Goal: Information Seeking & Learning: Find specific page/section

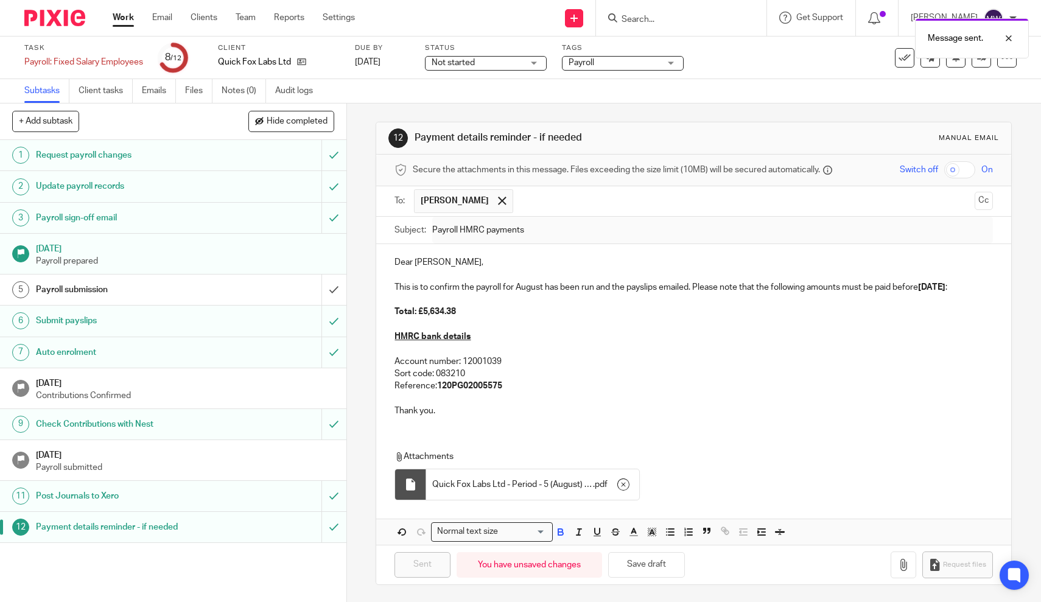
click at [663, 17] on div "Message sent." at bounding box center [774, 35] width 508 height 46
click at [656, 22] on div "Message sent." at bounding box center [774, 35] width 508 height 46
click at [1007, 36] on div at bounding box center [999, 38] width 33 height 15
click at [654, 15] on input "Search" at bounding box center [675, 20] width 110 height 11
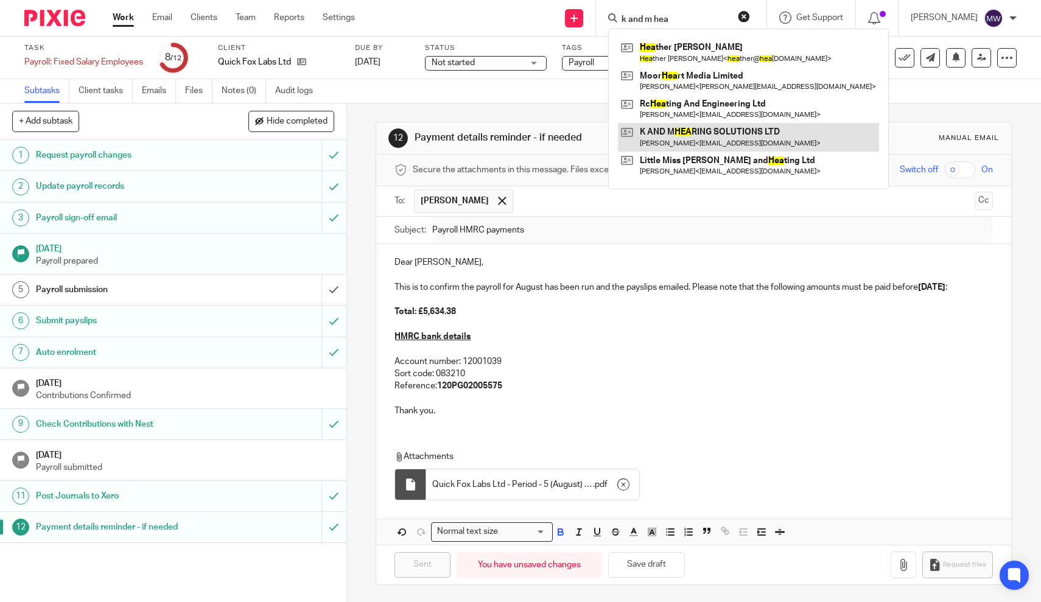
type input "k and m hea"
click at [698, 134] on link at bounding box center [748, 137] width 261 height 28
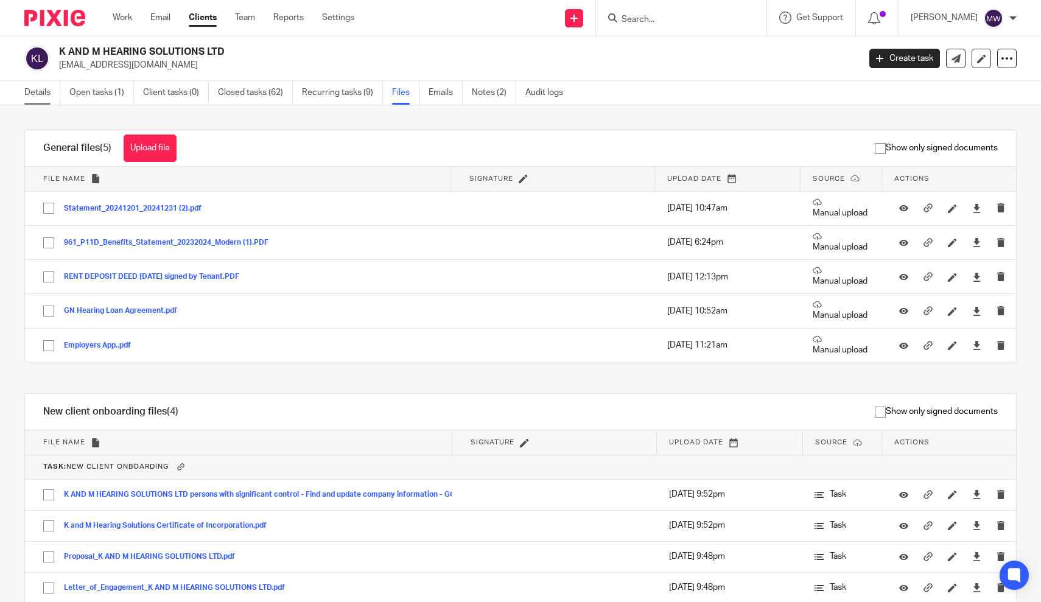
click at [30, 93] on link "Details" at bounding box center [42, 93] width 36 height 24
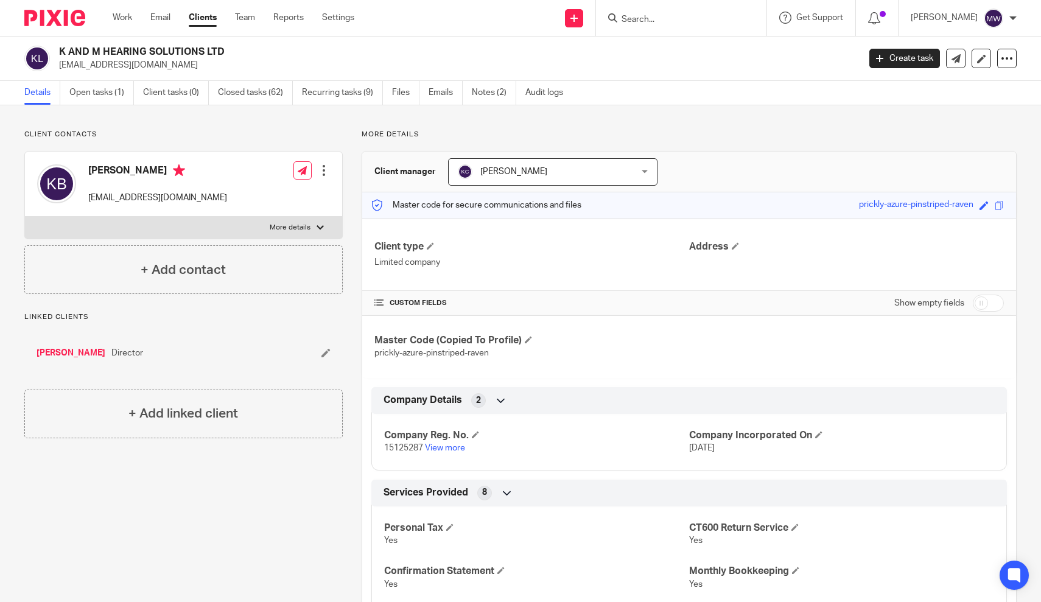
click at [921, 208] on div "prickly-azure-pinstriped-raven" at bounding box center [916, 205] width 114 height 14
copy div "prickly-azure-pinstriped-raven"
click at [407, 89] on link "Files" at bounding box center [405, 93] width 27 height 24
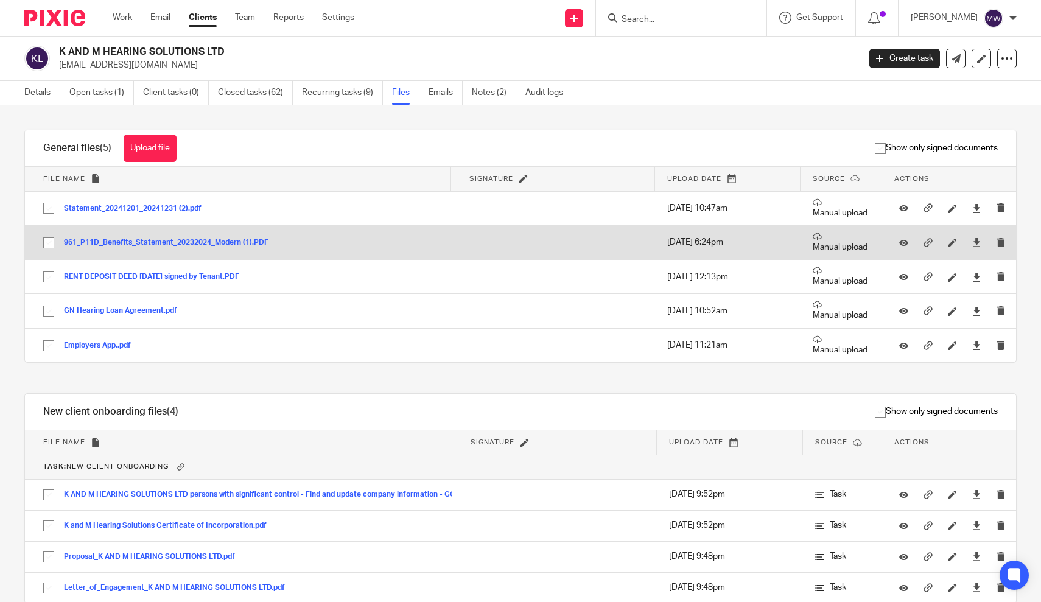
click at [240, 242] on button "961_P11D_Benefits_Statement_20232024_Modern (1).PDF" at bounding box center [171, 243] width 214 height 9
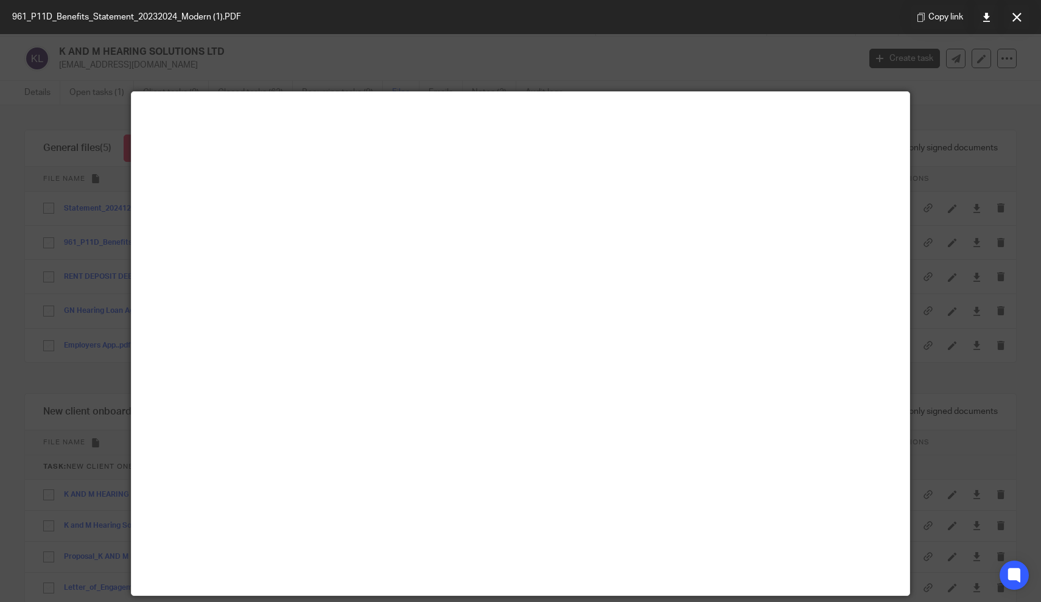
click at [923, 80] on div at bounding box center [520, 301] width 1041 height 602
click at [1018, 22] on button at bounding box center [1016, 17] width 24 height 24
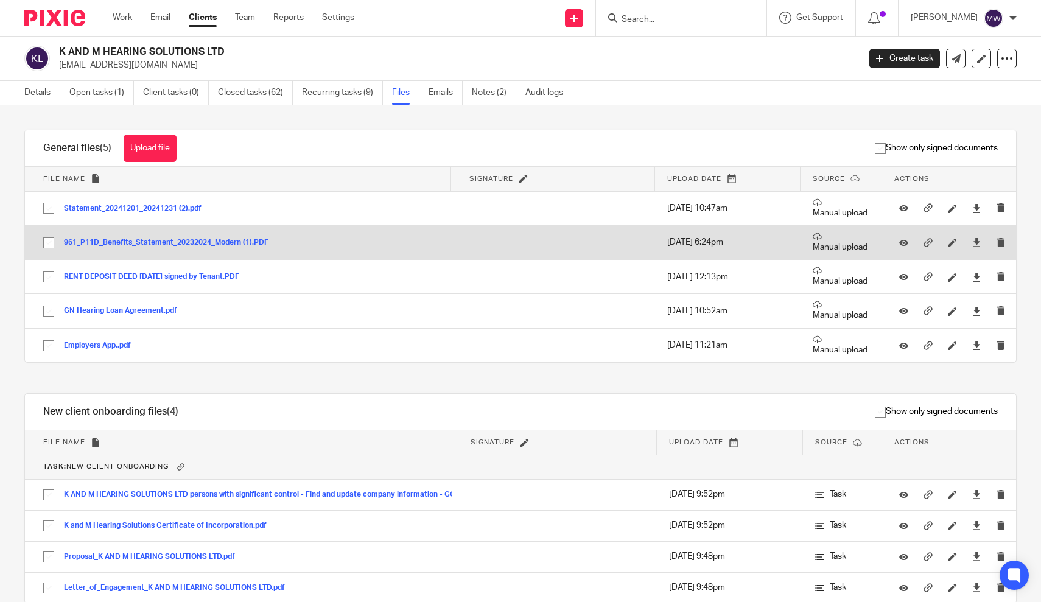
click at [229, 245] on button "961_P11D_Benefits_Statement_20232024_Modern (1).PDF" at bounding box center [171, 243] width 214 height 9
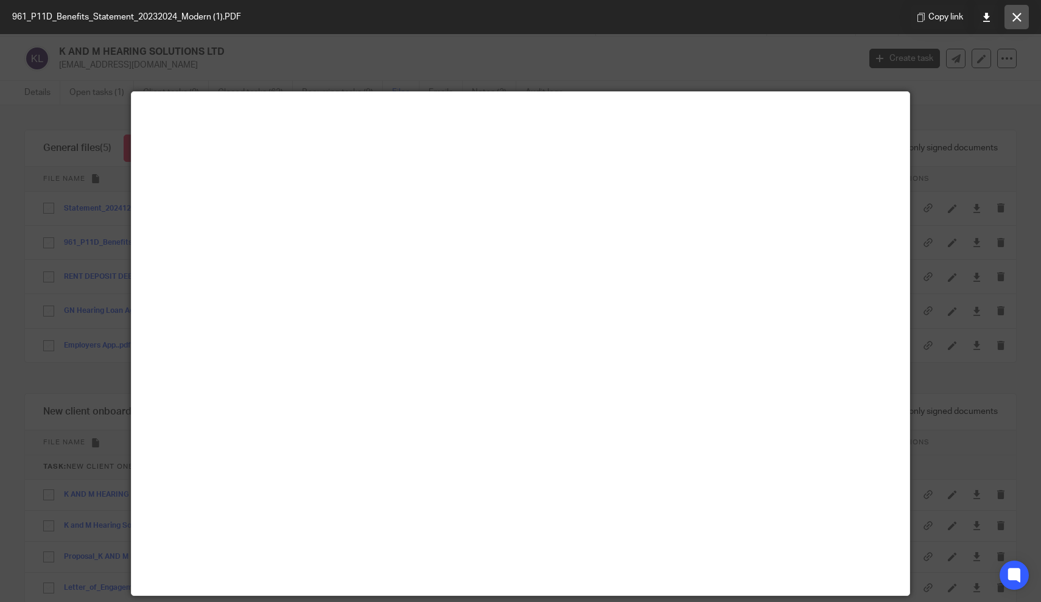
click at [1020, 18] on icon at bounding box center [1016, 17] width 9 height 9
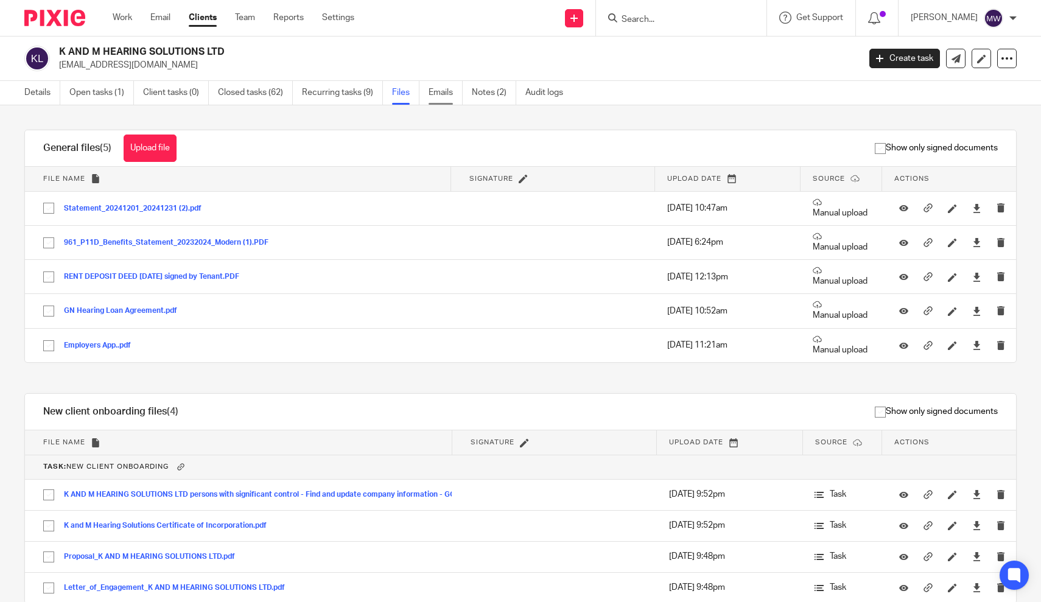
click at [447, 98] on link "Emails" at bounding box center [445, 93] width 34 height 24
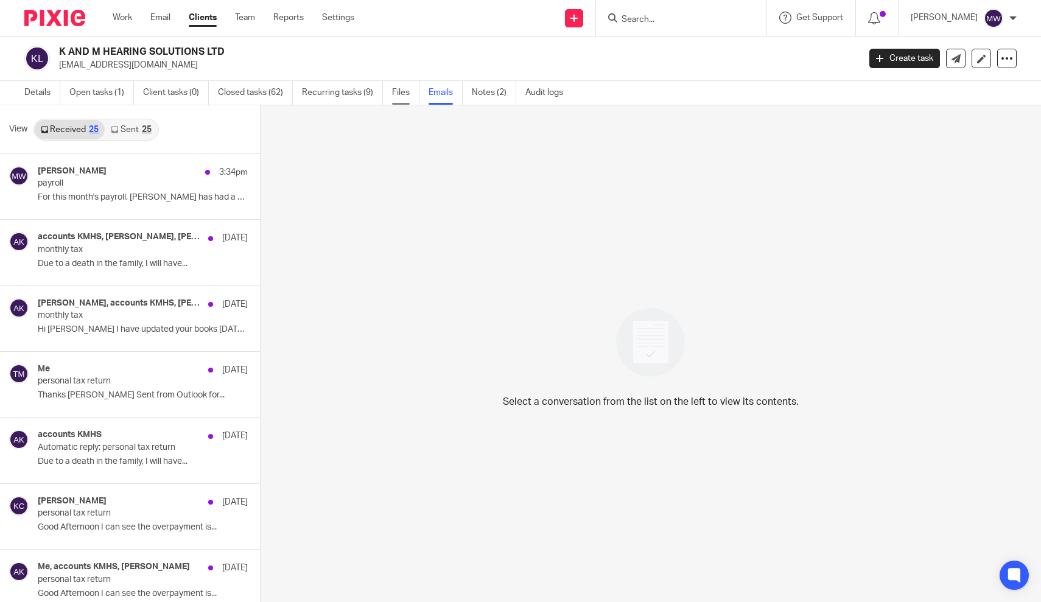
click at [407, 93] on link "Files" at bounding box center [405, 93] width 27 height 24
click at [500, 99] on link "Notes (2)" at bounding box center [494, 93] width 44 height 24
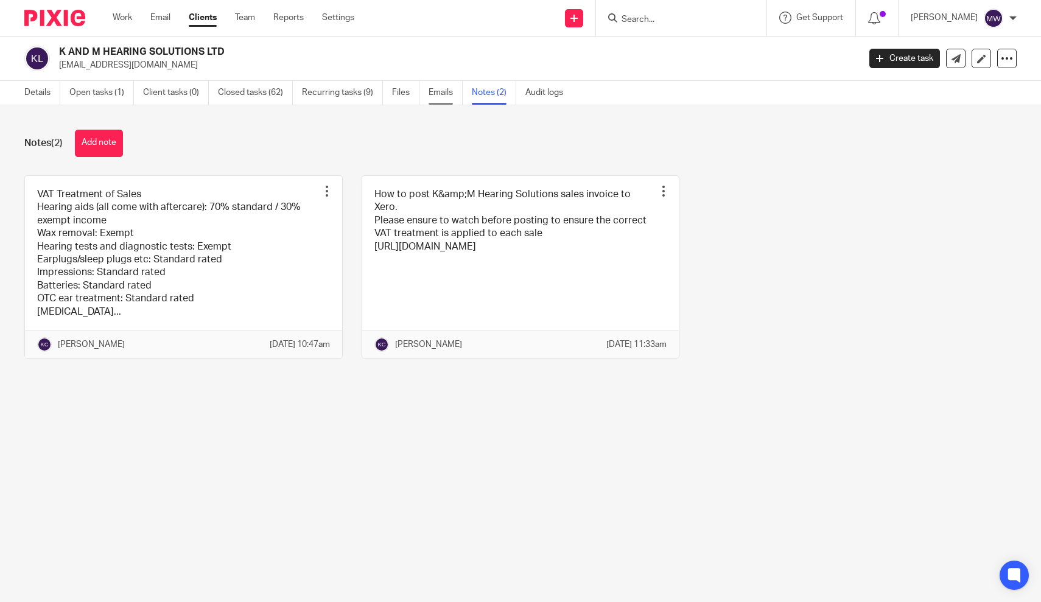
click at [439, 86] on link "Emails" at bounding box center [445, 93] width 34 height 24
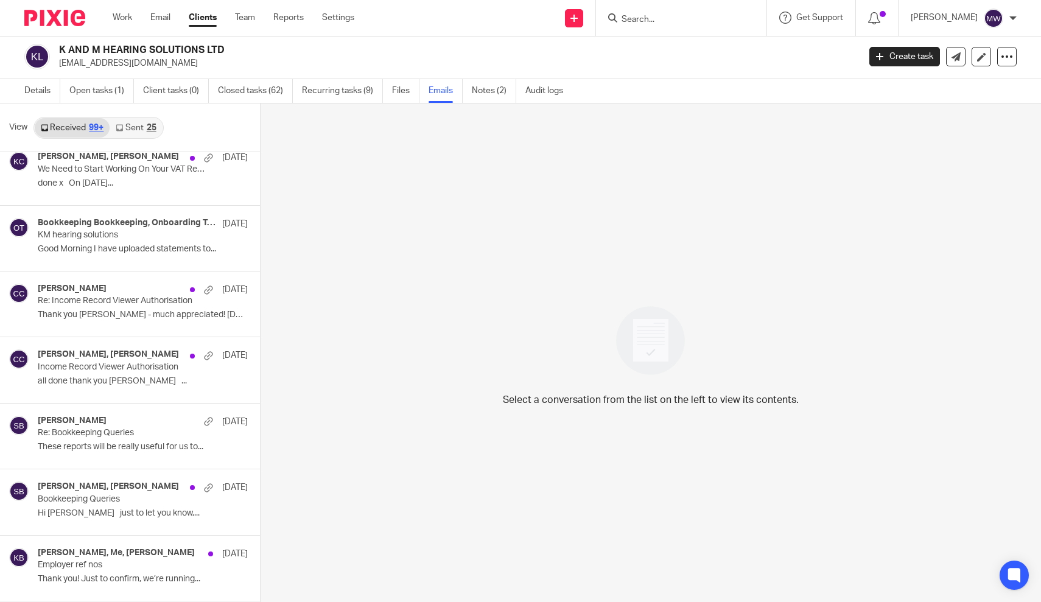
scroll to position [11030, 0]
click at [404, 101] on link "Files" at bounding box center [405, 91] width 27 height 24
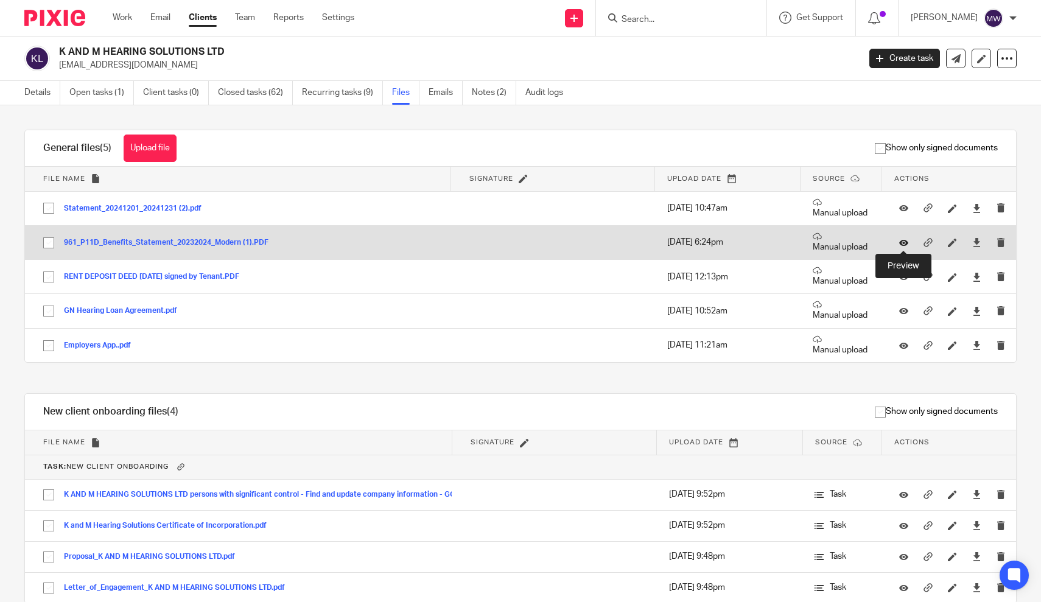
click at [902, 242] on icon at bounding box center [903, 242] width 9 height 9
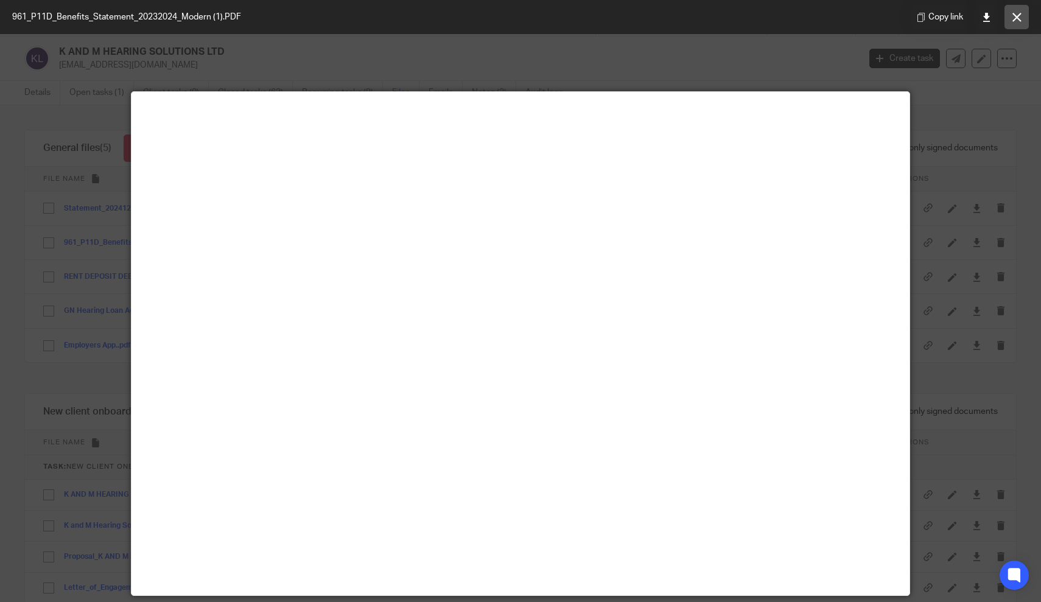
click at [1016, 22] on button at bounding box center [1016, 17] width 24 height 24
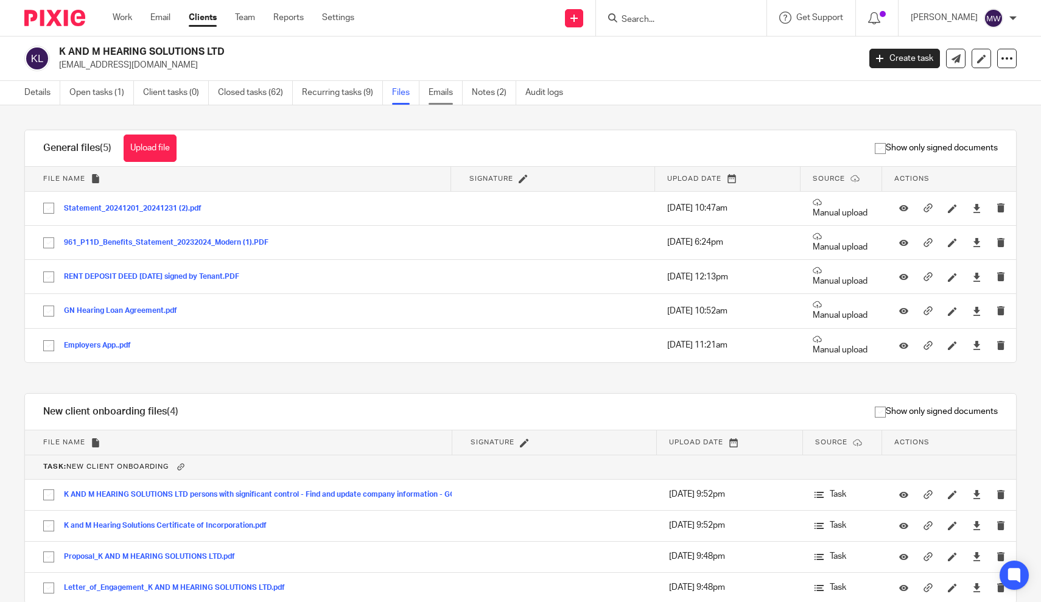
click at [436, 92] on link "Emails" at bounding box center [445, 93] width 34 height 24
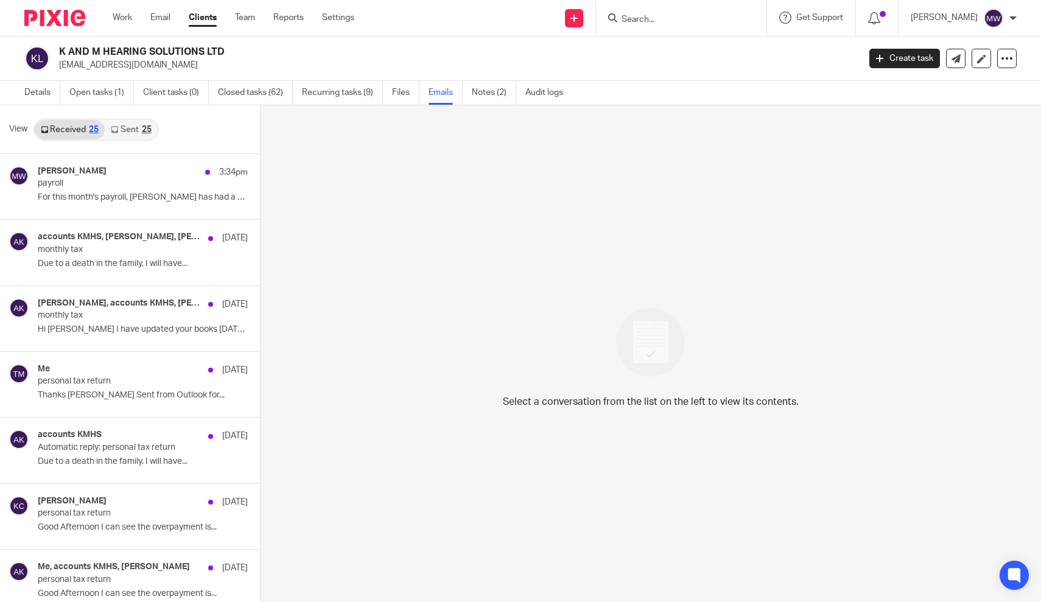
click at [699, 16] on input "Search" at bounding box center [675, 20] width 110 height 11
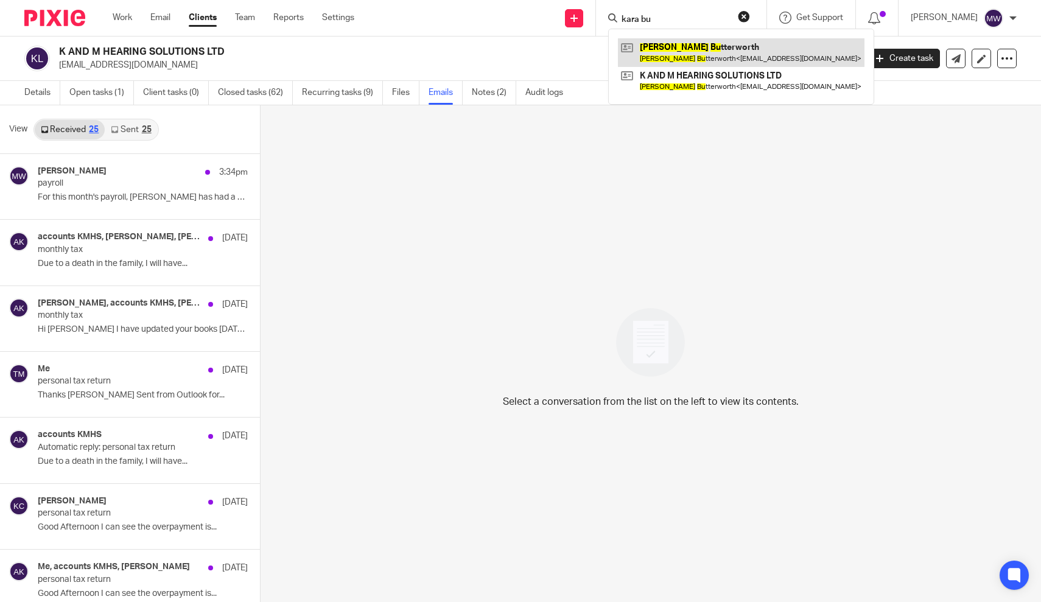
type input "kara bu"
click at [734, 52] on link at bounding box center [741, 52] width 247 height 28
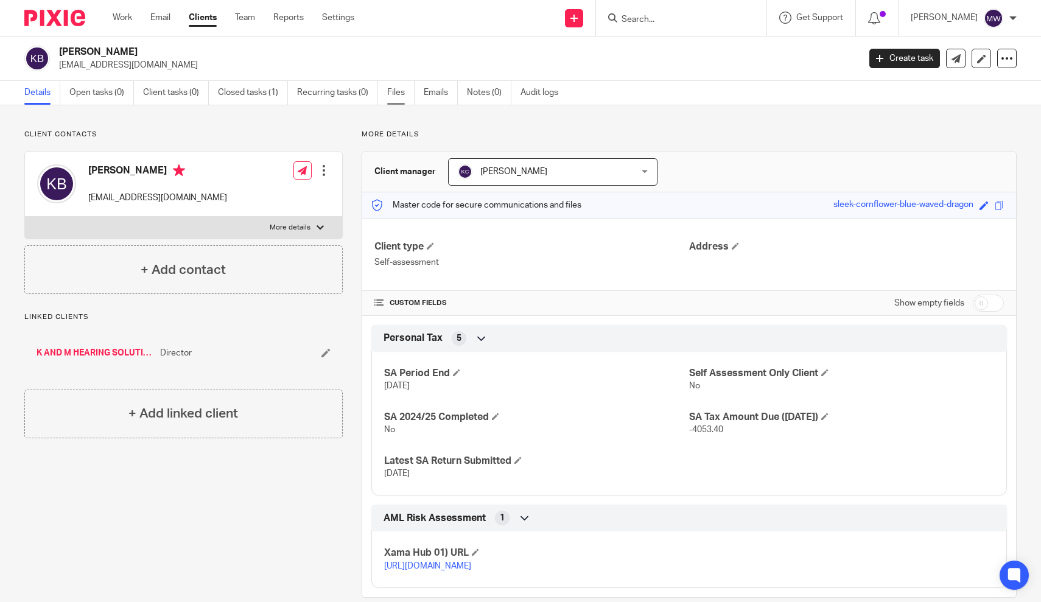
click at [408, 100] on link "Files" at bounding box center [400, 93] width 27 height 24
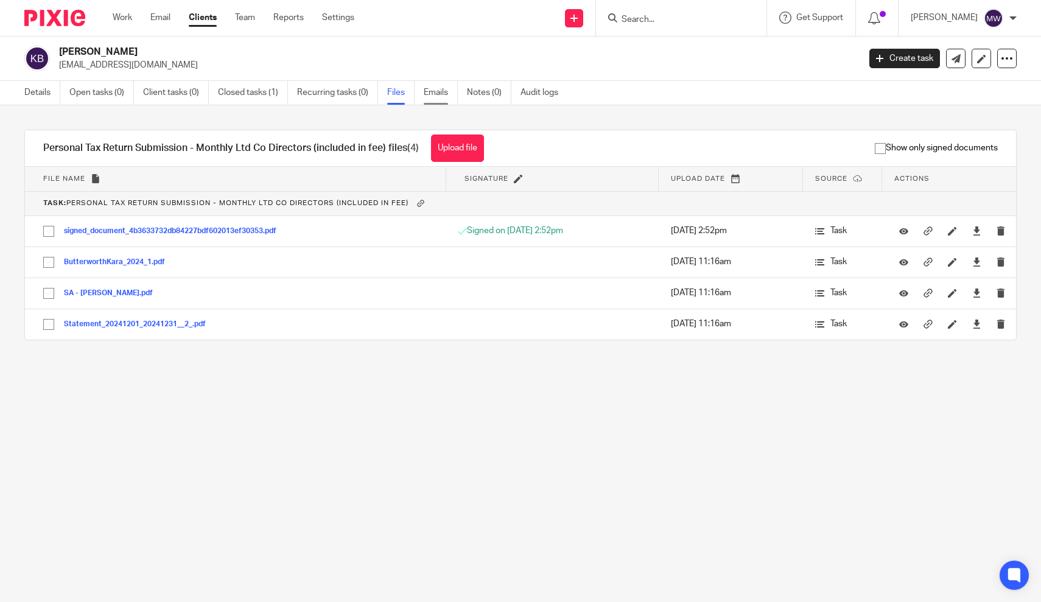
click at [437, 94] on link "Emails" at bounding box center [441, 93] width 34 height 24
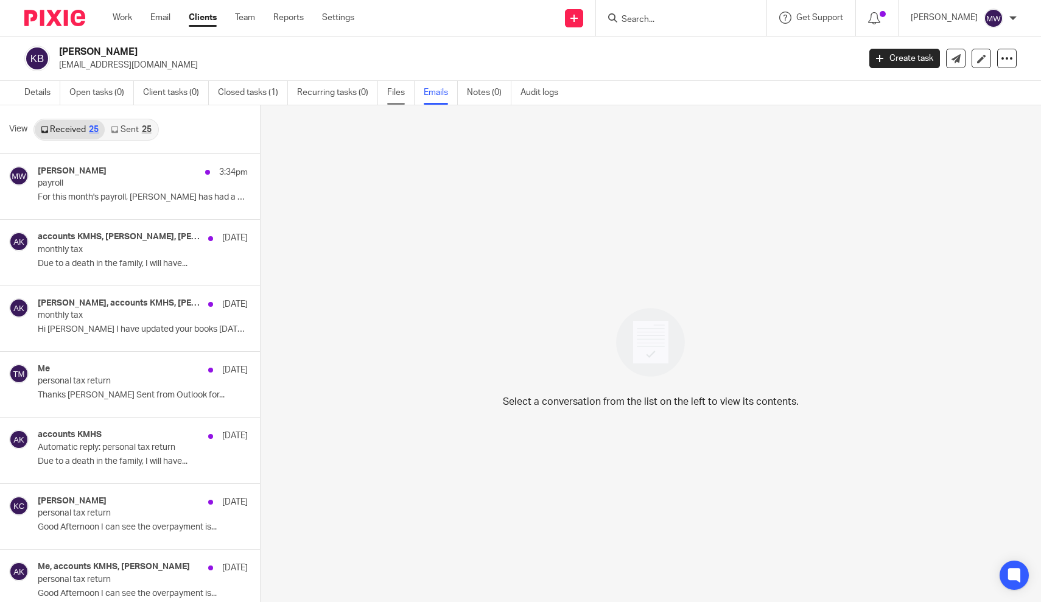
click at [400, 87] on link "Files" at bounding box center [400, 93] width 27 height 24
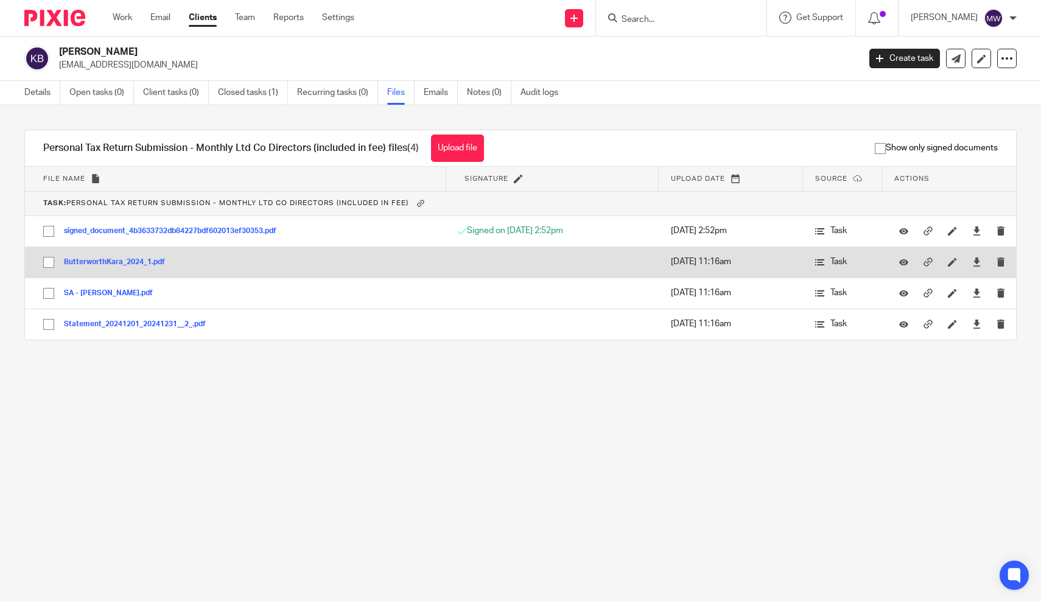
click at [128, 264] on button "ButterworthKara_2024_1.pdf" at bounding box center [119, 262] width 110 height 9
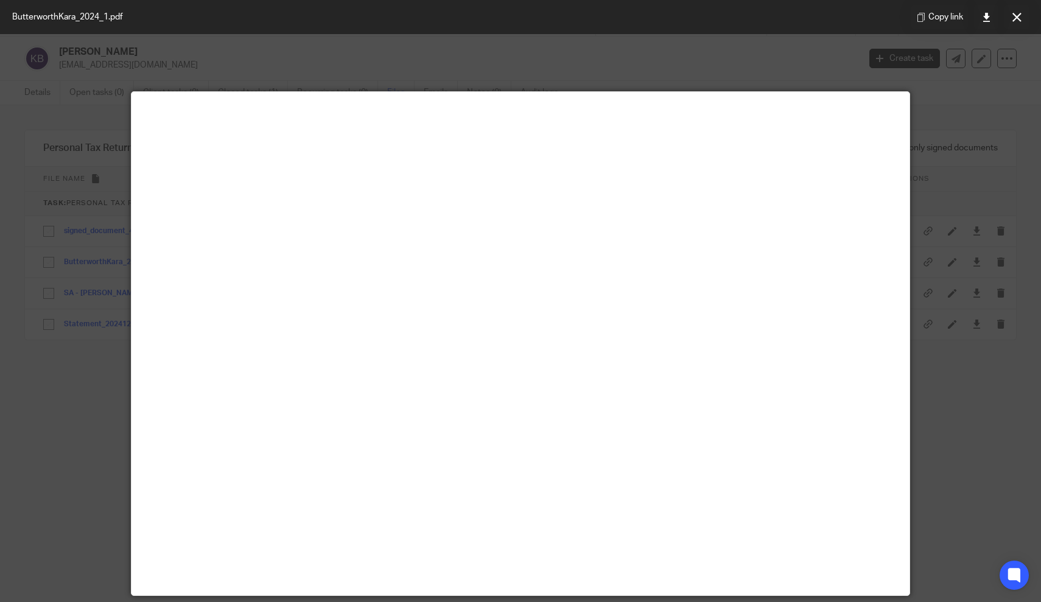
click at [974, 192] on div at bounding box center [520, 301] width 1041 height 602
click at [1007, 23] on button at bounding box center [1016, 17] width 24 height 24
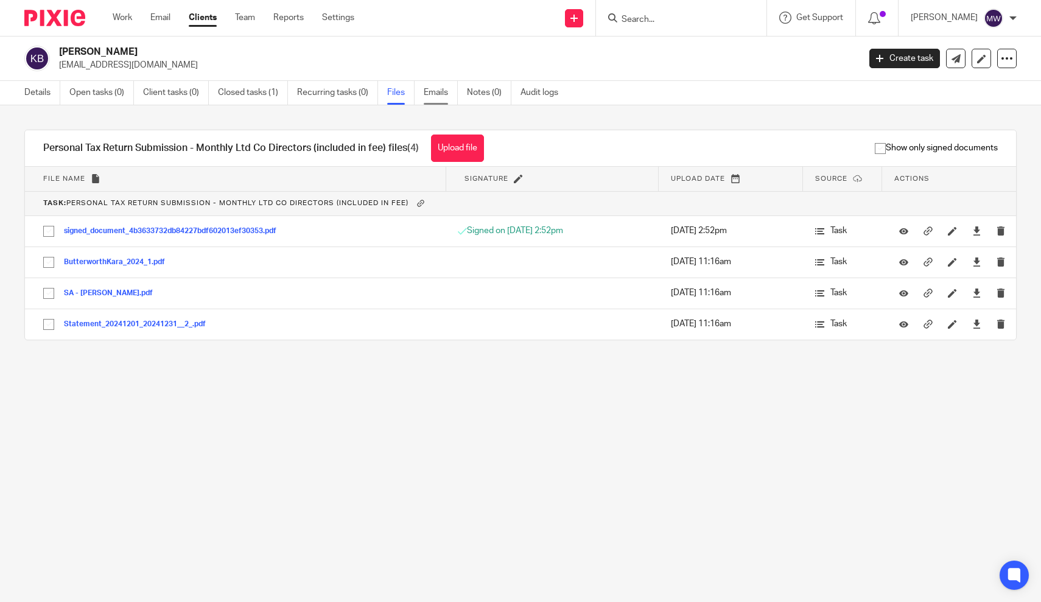
click at [441, 89] on link "Emails" at bounding box center [441, 93] width 34 height 24
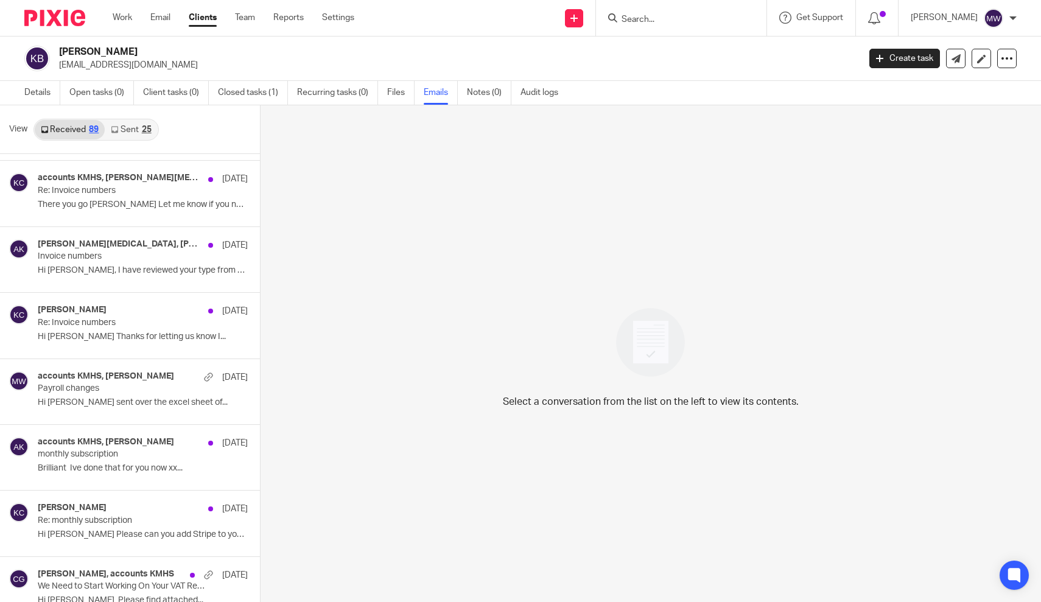
scroll to position [5369, 0]
click at [124, 263] on div "Stacey Parkinson, Kara Curtayne, accounts KMHS 27 Jan Invoice numbers Hi Kara, …" at bounding box center [111, 260] width 223 height 65
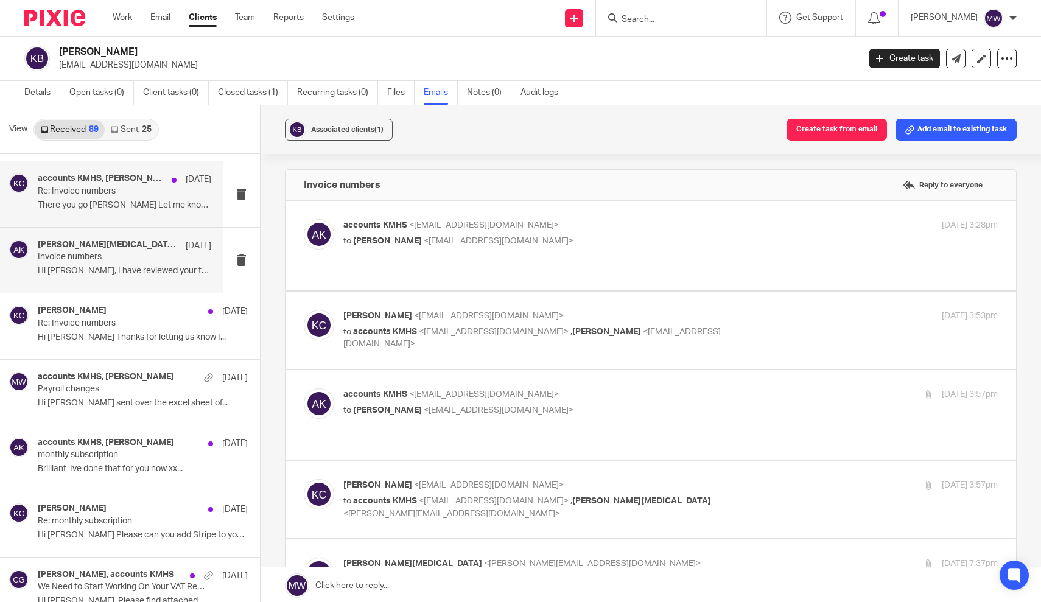
scroll to position [0, 0]
click at [147, 195] on div "accounts KMHS, Stacey Parkinson, Kara Curtayne 29 Jan Re: Invoice numbers There…" at bounding box center [124, 193] width 173 height 41
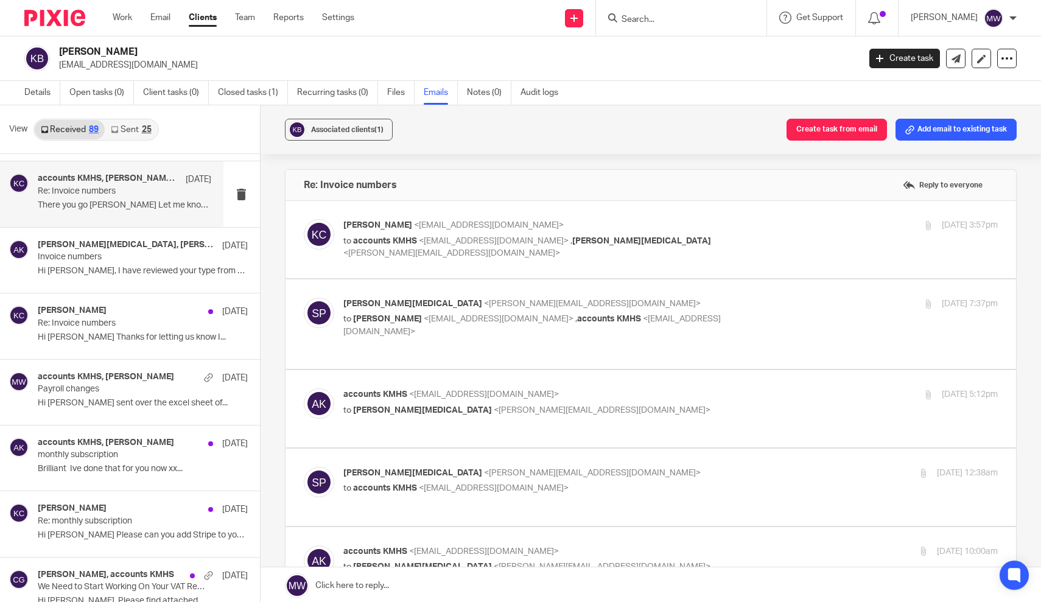
click at [566, 226] on p "Kara Curtayne <kara@karaccounts.com>" at bounding box center [561, 225] width 436 height 13
checkbox input "true"
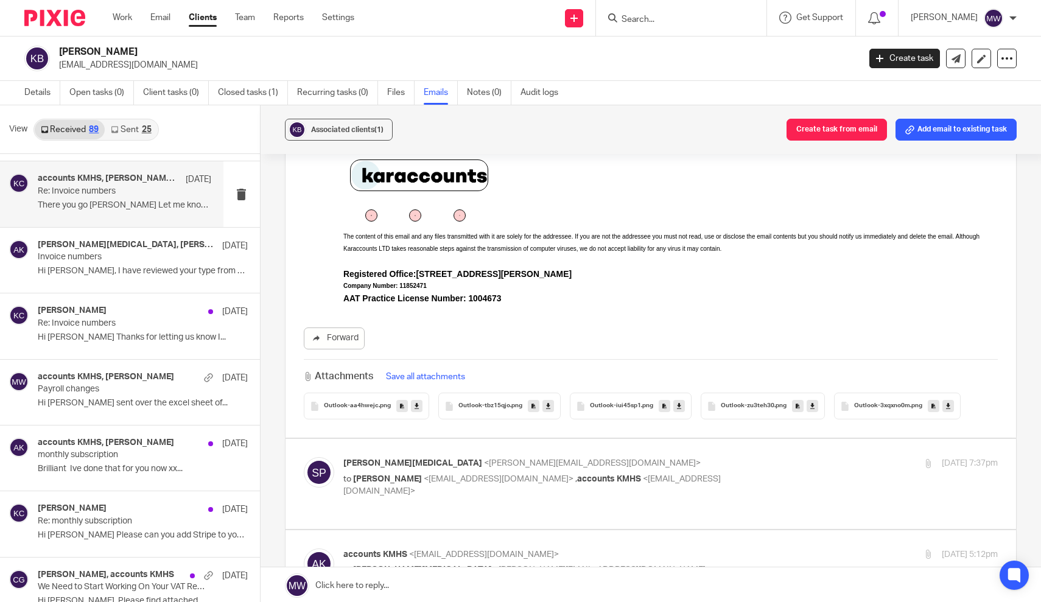
scroll to position [422, 0]
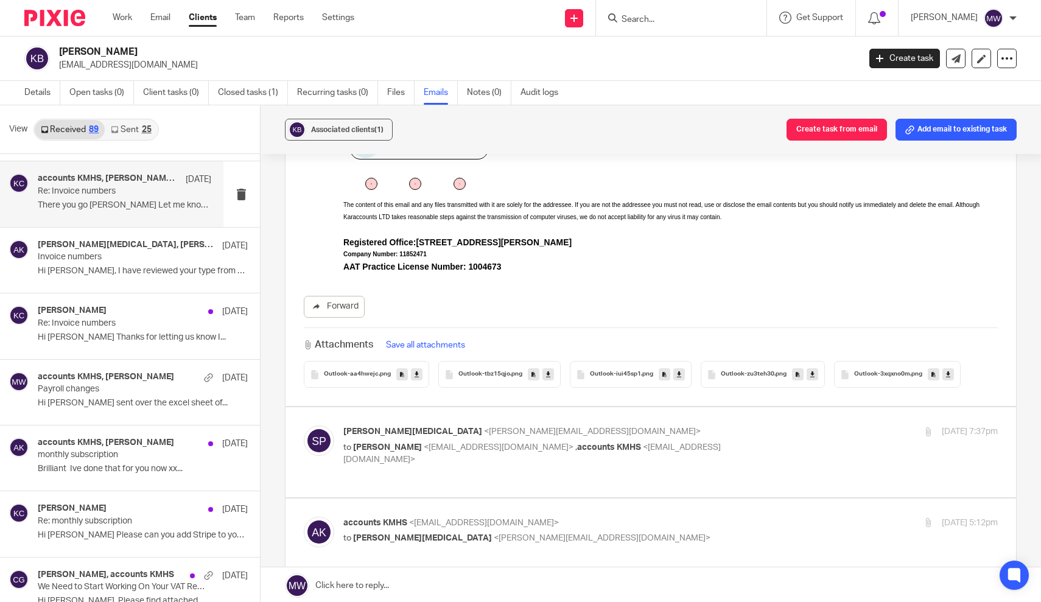
click at [595, 418] on label at bounding box center [650, 451] width 731 height 89
click at [304, 425] on input "checkbox" at bounding box center [303, 425] width 1 height 1
checkbox input "true"
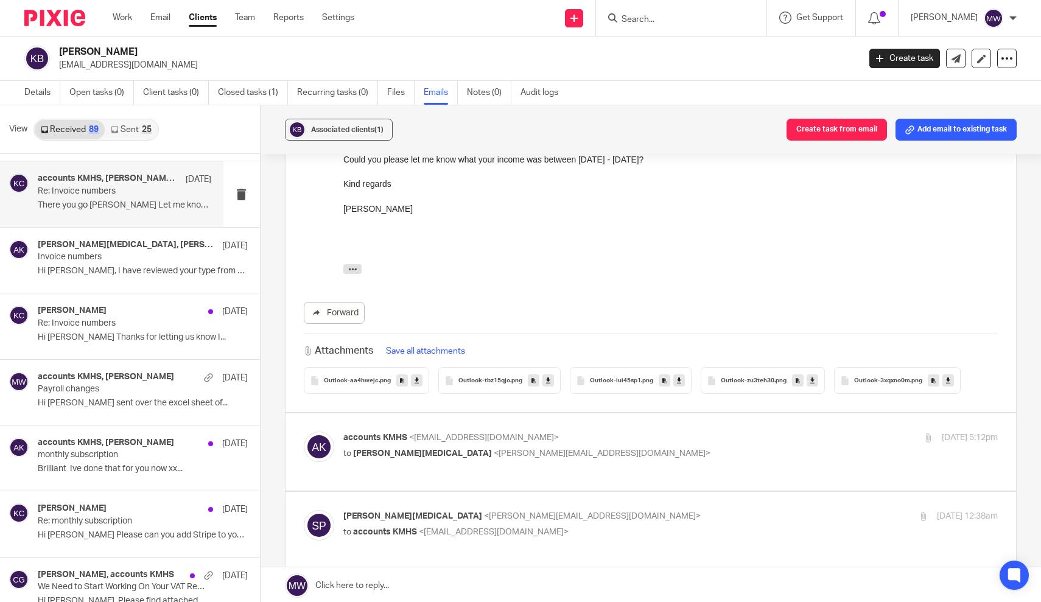
scroll to position [855, 0]
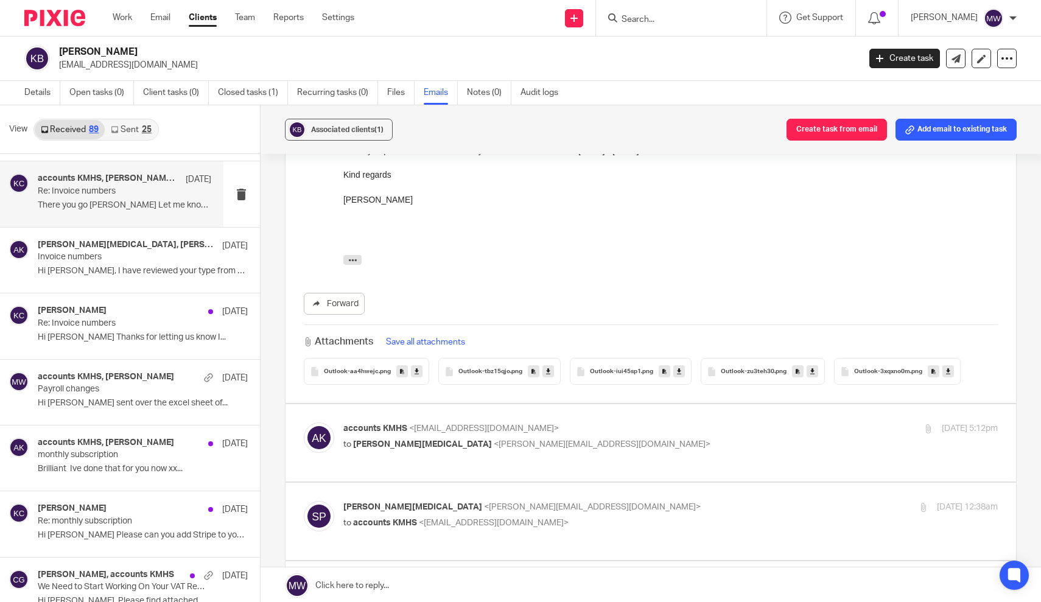
click at [612, 438] on p "to Stacey Parkinson <stacey@karaccounts.com>" at bounding box center [561, 444] width 436 height 13
checkbox input "true"
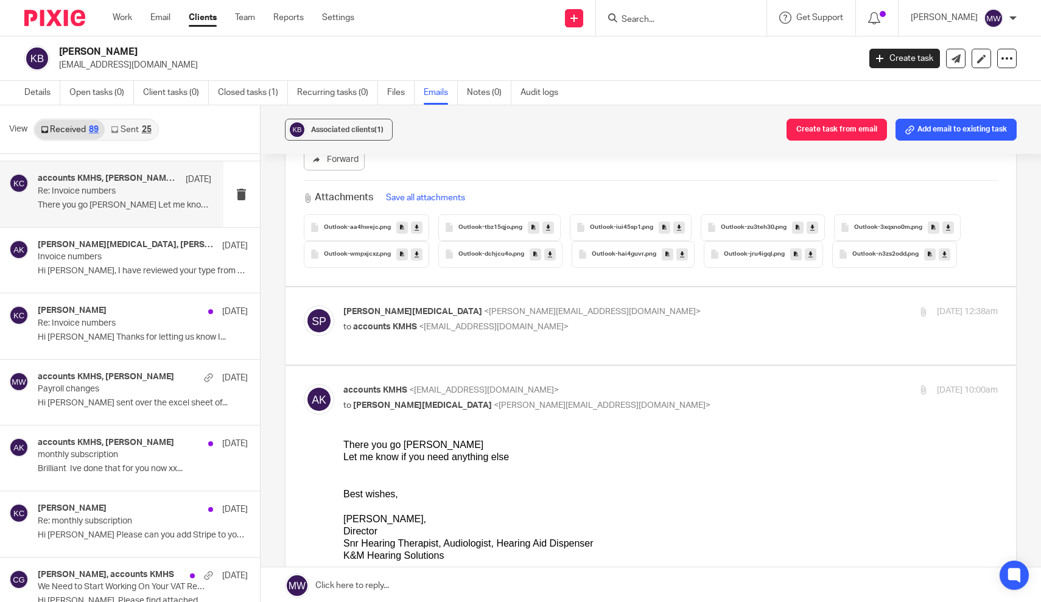
scroll to position [3086, 0]
click at [618, 335] on div "Stacey Parkinson <stacey@karaccounts.com> to accounts KMHS <accounts@kmhearings…" at bounding box center [651, 326] width 694 height 41
click at [615, 321] on p "to accounts KMHS <accounts@kmhearingsolutions.co.uk>" at bounding box center [561, 327] width 436 height 13
checkbox input "true"
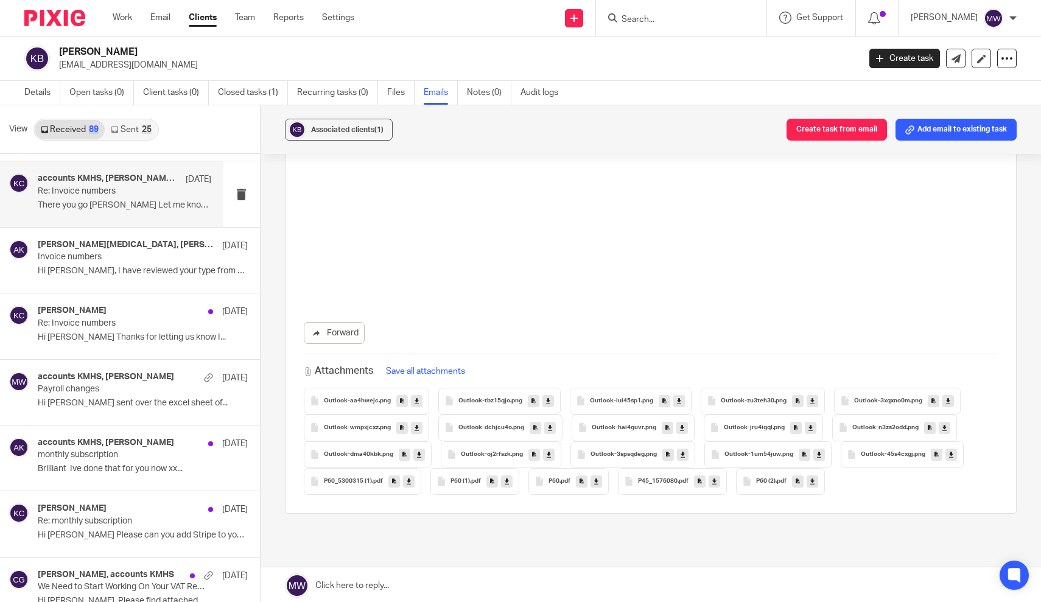
scroll to position [5873, 0]
click at [677, 476] on span "P45_1576080" at bounding box center [658, 479] width 40 height 7
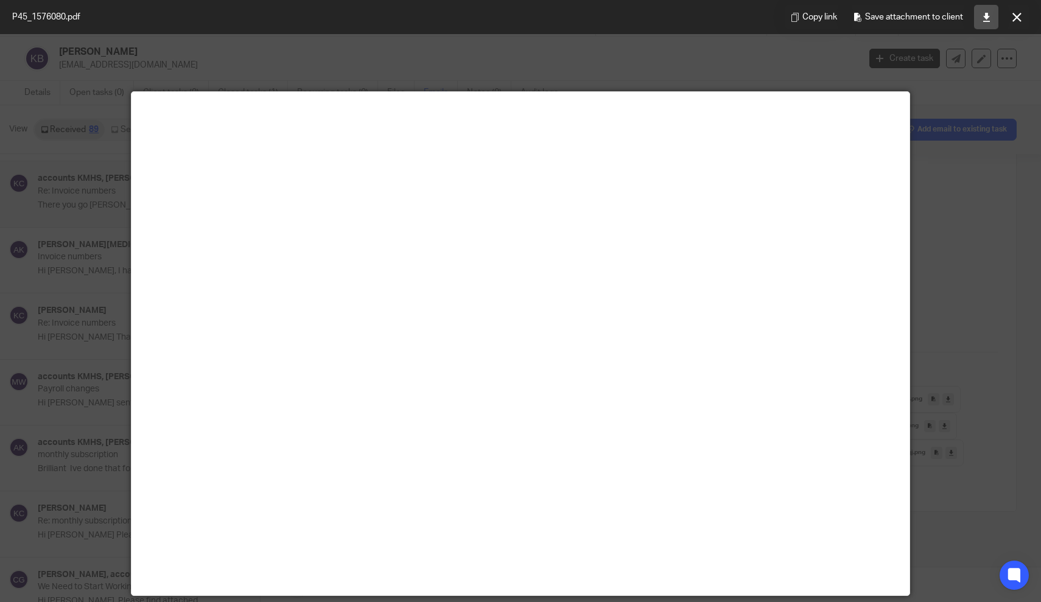
click at [985, 18] on icon at bounding box center [986, 17] width 9 height 9
click at [1021, 18] on icon at bounding box center [1016, 17] width 9 height 9
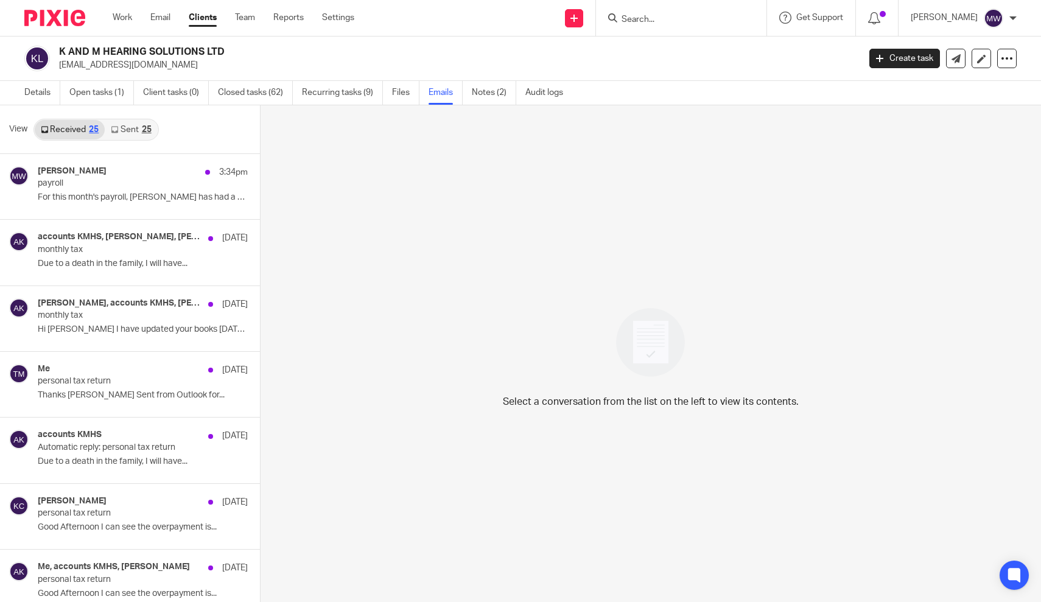
click at [132, 127] on link "Sent 25" at bounding box center [131, 129] width 52 height 19
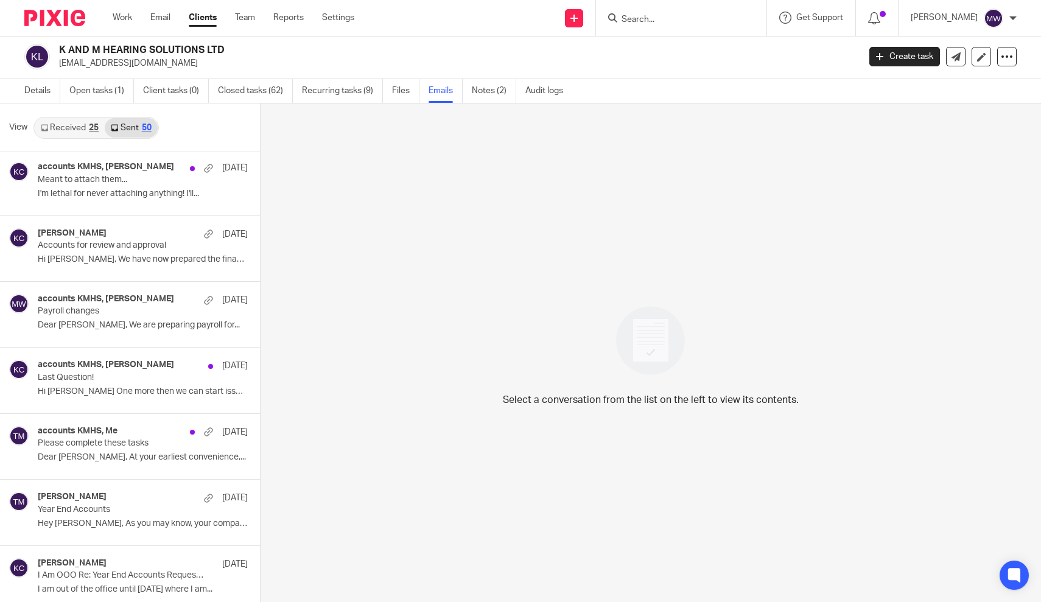
scroll to position [2640, 0]
click at [108, 255] on p "Hi [PERSON_NAME], We have now prepared the financial..." at bounding box center [124, 260] width 173 height 10
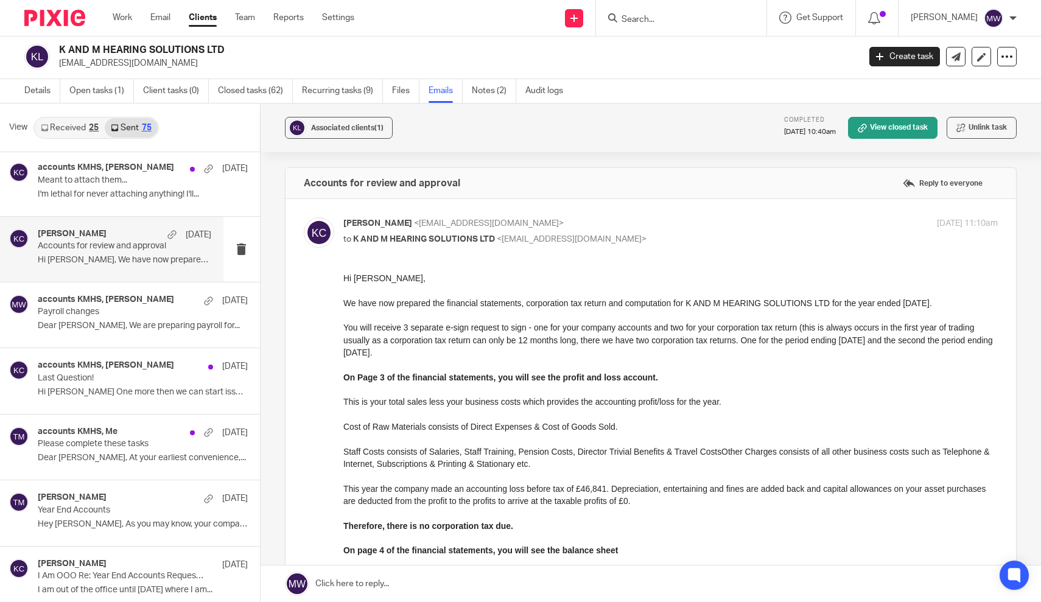
scroll to position [0, 0]
click at [142, 189] on p "I'm lethal for never attaching anything! I'll..." at bounding box center [124, 194] width 173 height 10
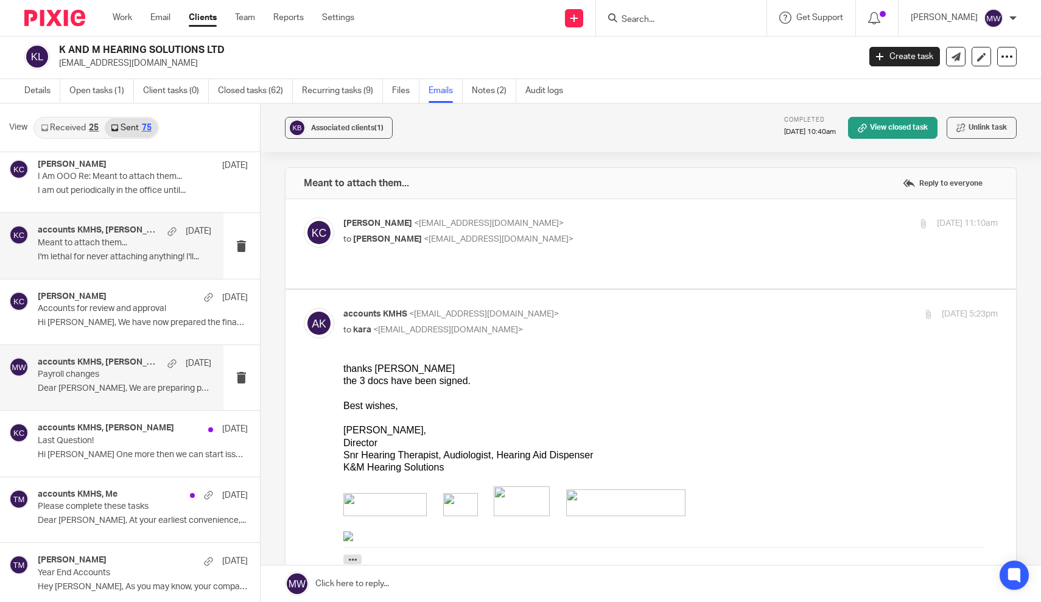
scroll to position [2578, 0]
click at [97, 386] on div "accounts KMHS, [PERSON_NAME] [DATE] Payroll changes Dear [PERSON_NAME], We are …" at bounding box center [124, 376] width 173 height 41
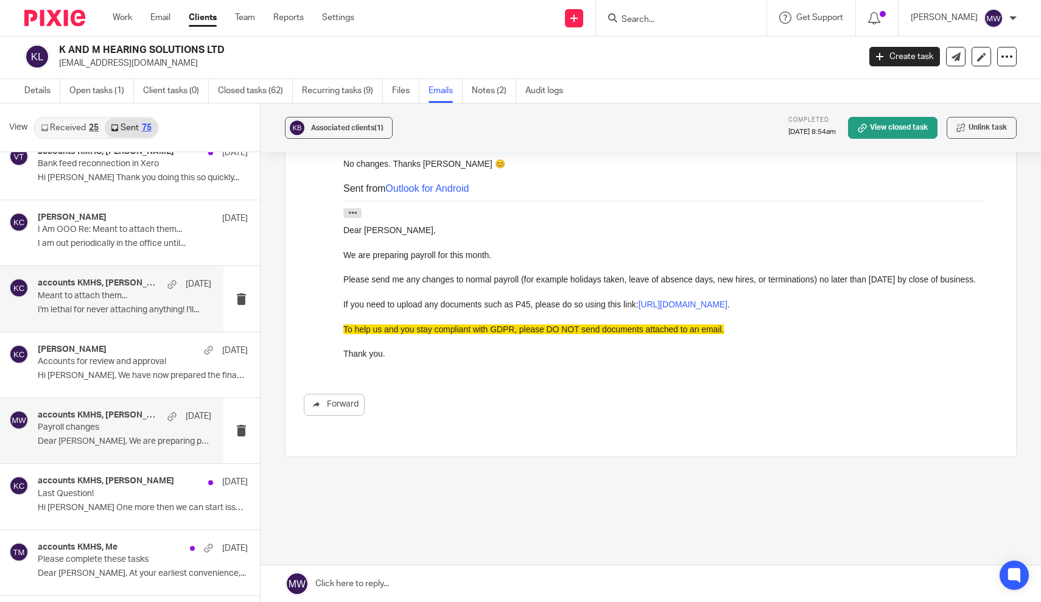
scroll to position [192, 0]
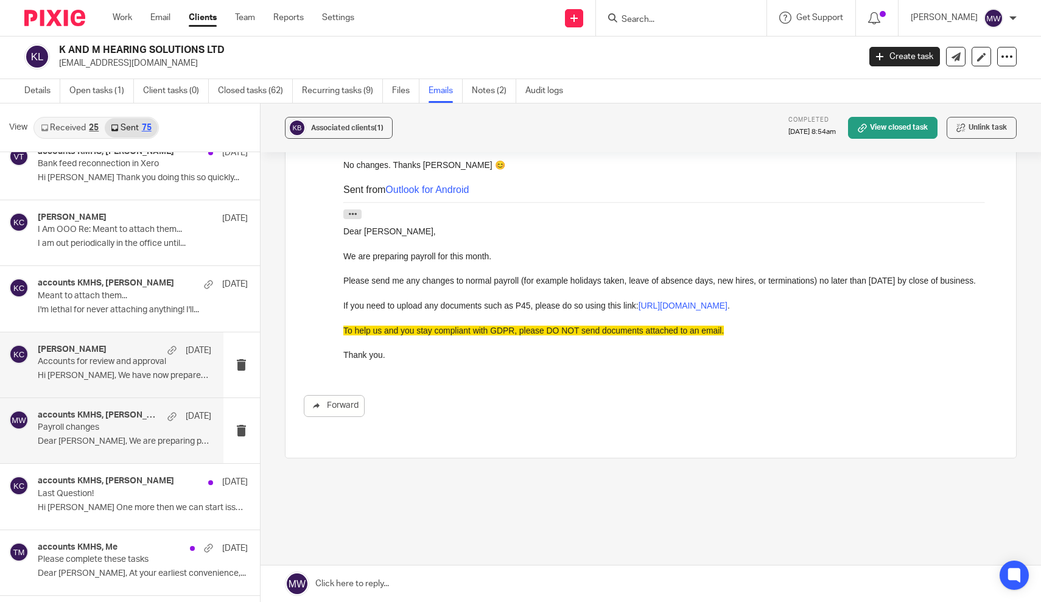
click at [112, 357] on p "Accounts for review and approval" at bounding box center [107, 362] width 139 height 10
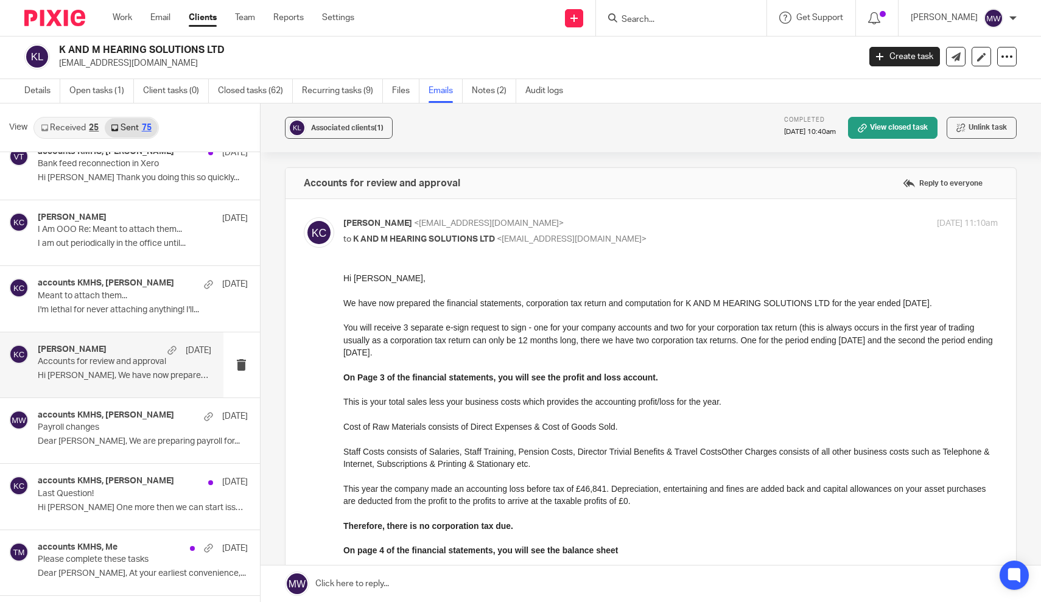
scroll to position [0, 0]
click at [119, 305] on p "I'm lethal for never attaching anything! I'll..." at bounding box center [124, 310] width 173 height 10
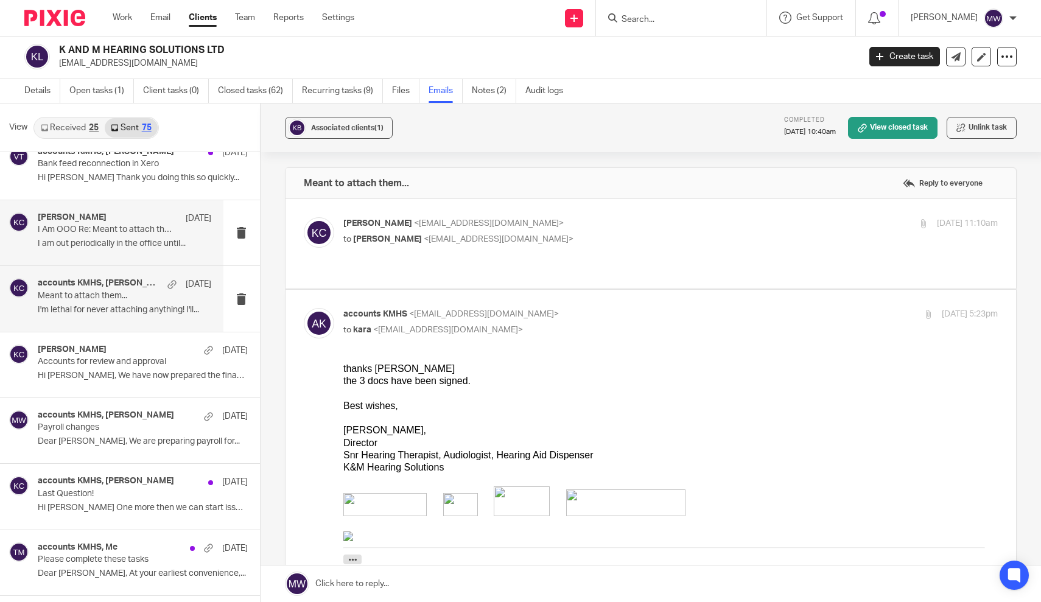
click at [138, 239] on p "I am out periodically in the office until..." at bounding box center [124, 244] width 173 height 10
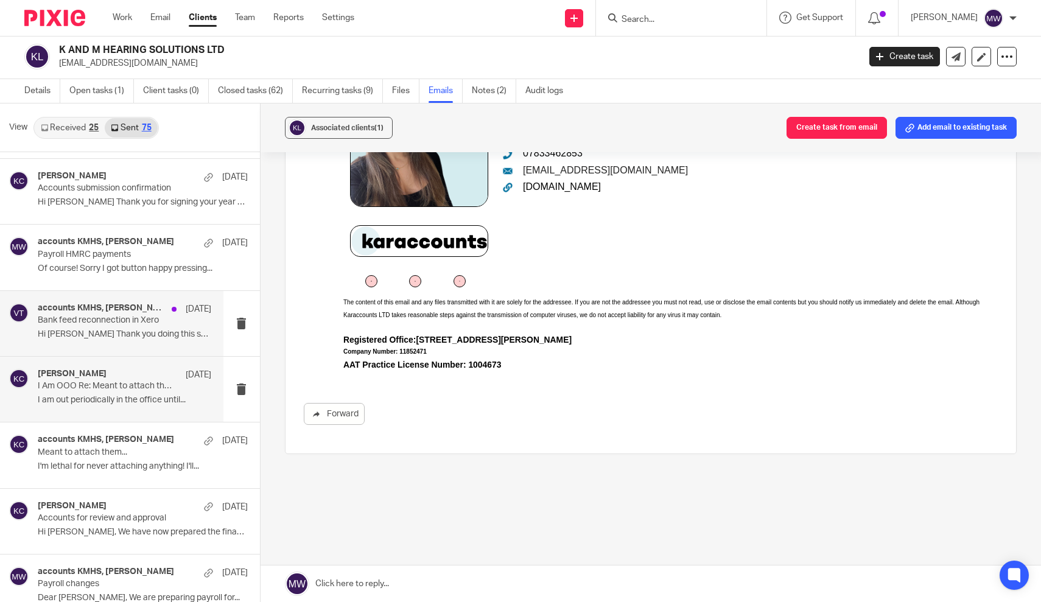
scroll to position [2366, 0]
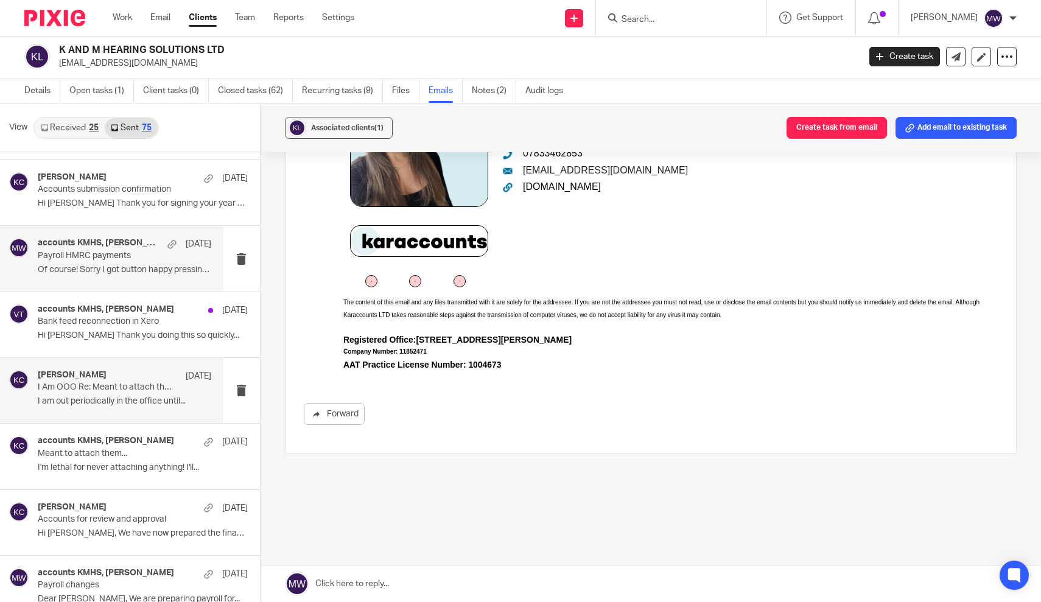
click at [135, 265] on p "Of course! Sorry I got button happy pressing..." at bounding box center [124, 270] width 173 height 10
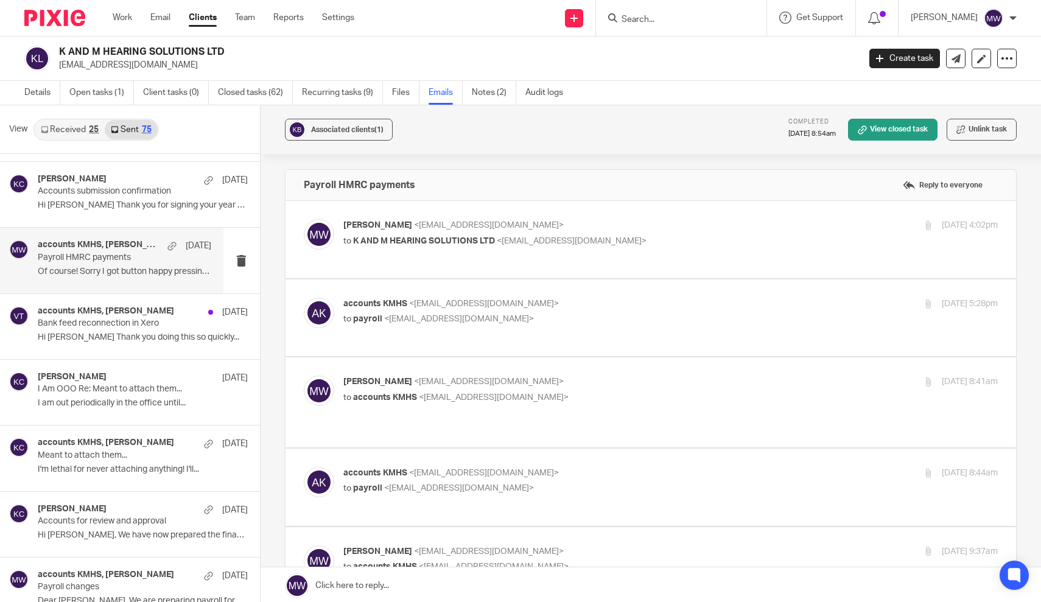
scroll to position [0, 0]
click at [603, 237] on span "<[EMAIL_ADDRESS][DOMAIN_NAME]>" at bounding box center [572, 241] width 150 height 9
checkbox input "true"
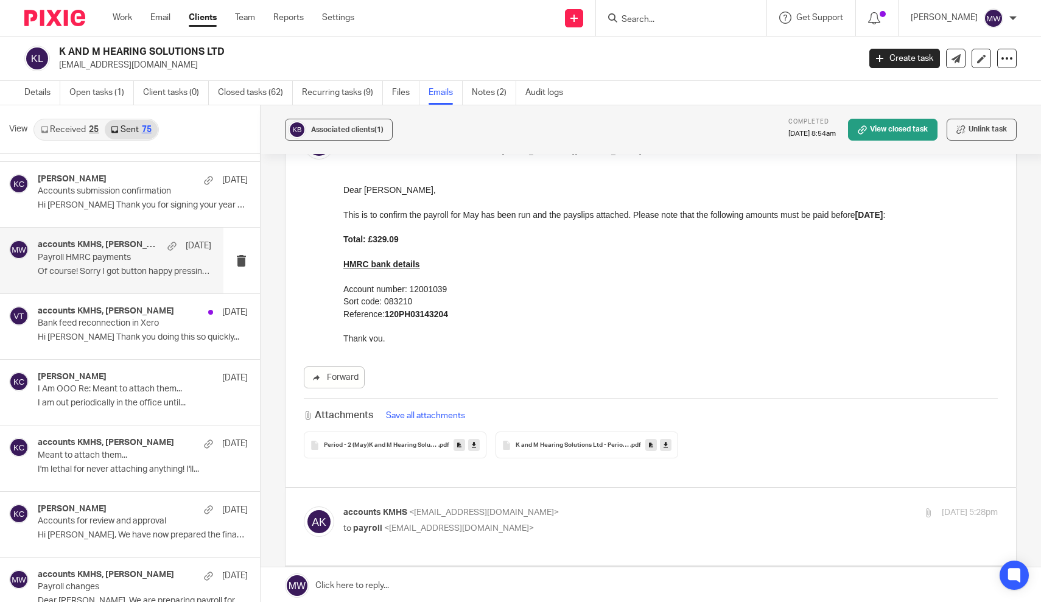
scroll to position [110, 0]
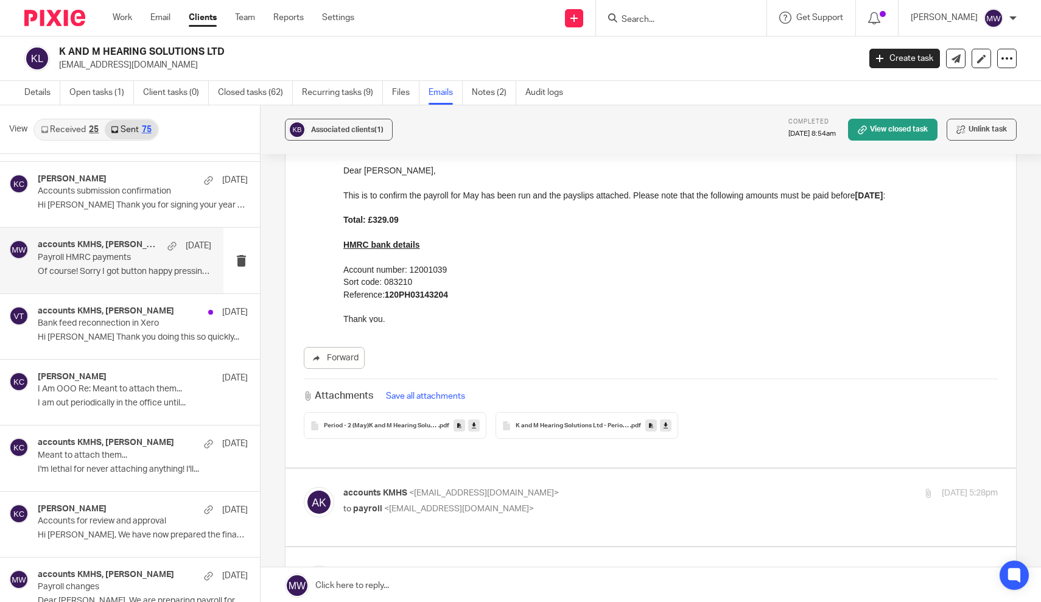
click at [561, 433] on div "K and M Hearing Solutions Ltd - Period - 2 (May) - Tax NI Report 2025 - 26 .pdf" at bounding box center [586, 425] width 183 height 27
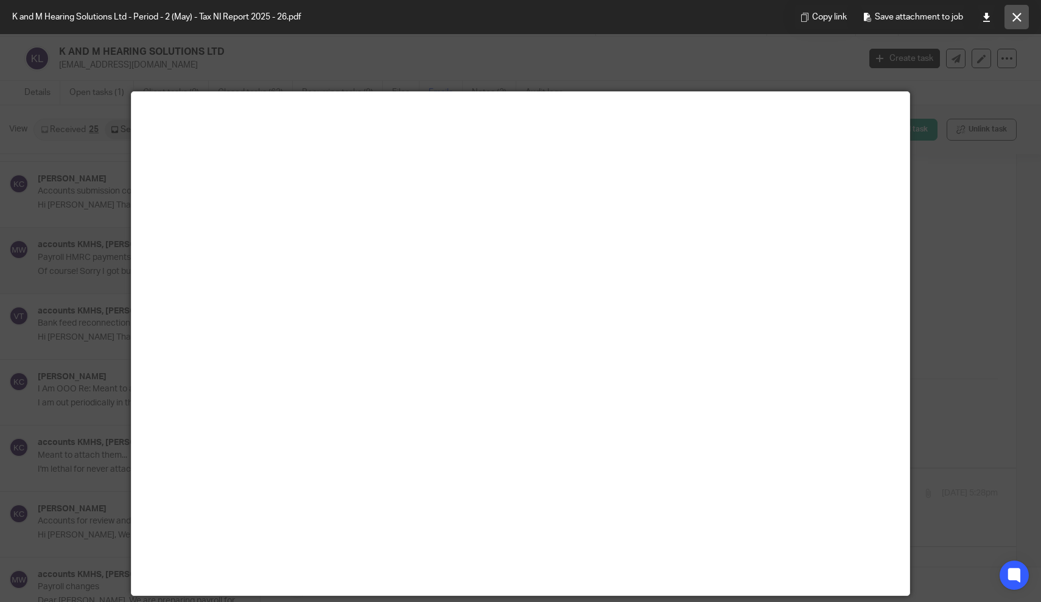
click at [1019, 17] on icon at bounding box center [1016, 17] width 9 height 9
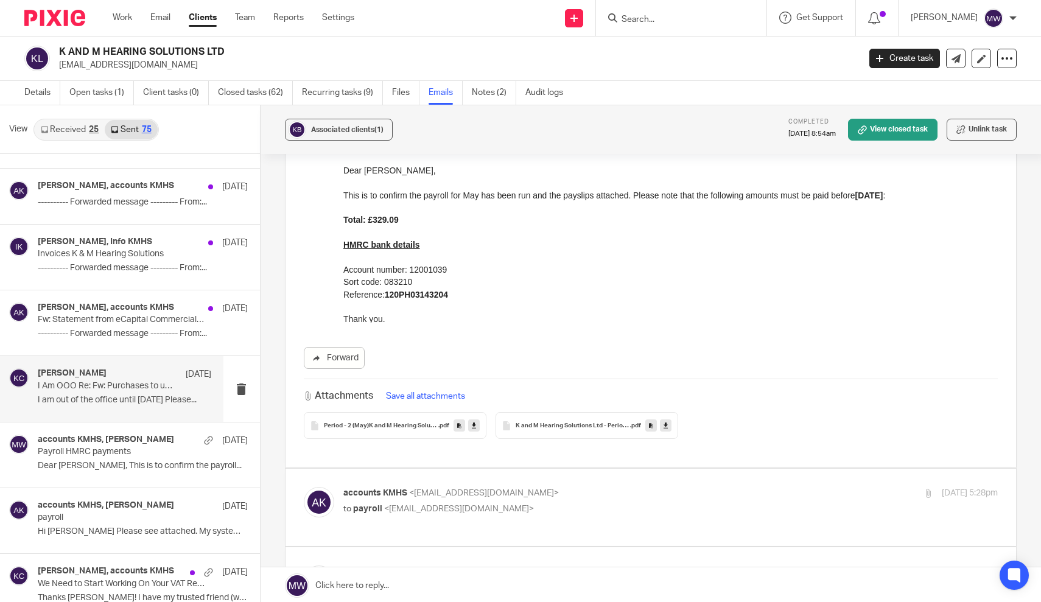
scroll to position [3918, 0]
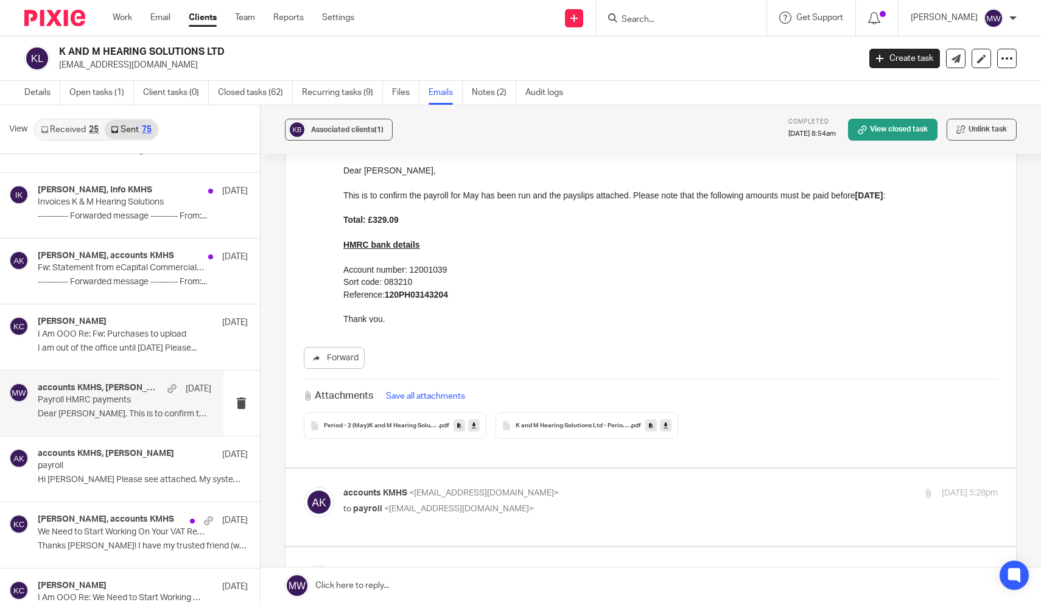
click at [108, 395] on p "Payroll HMRC payments" at bounding box center [107, 400] width 139 height 10
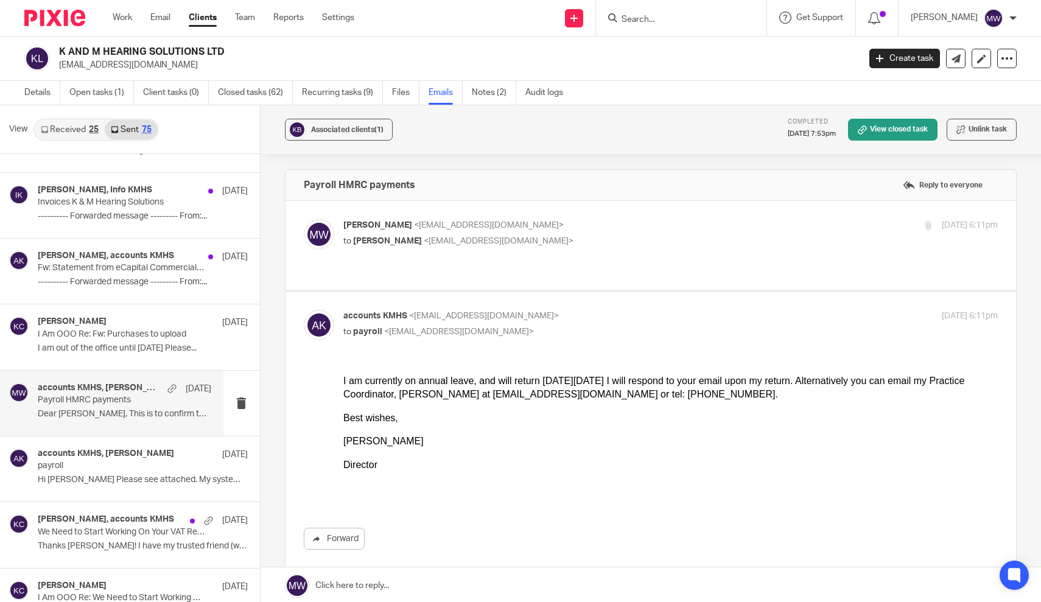
scroll to position [0, 0]
click at [607, 230] on p "[PERSON_NAME] <[EMAIL_ADDRESS][DOMAIN_NAME]>" at bounding box center [561, 225] width 436 height 13
checkbox input "true"
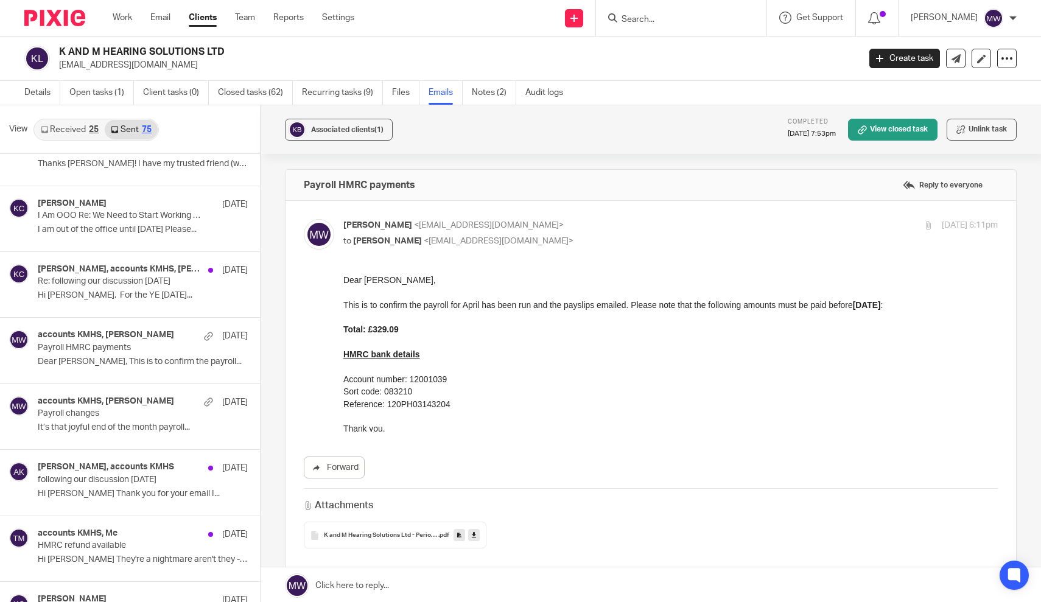
scroll to position [4309, 0]
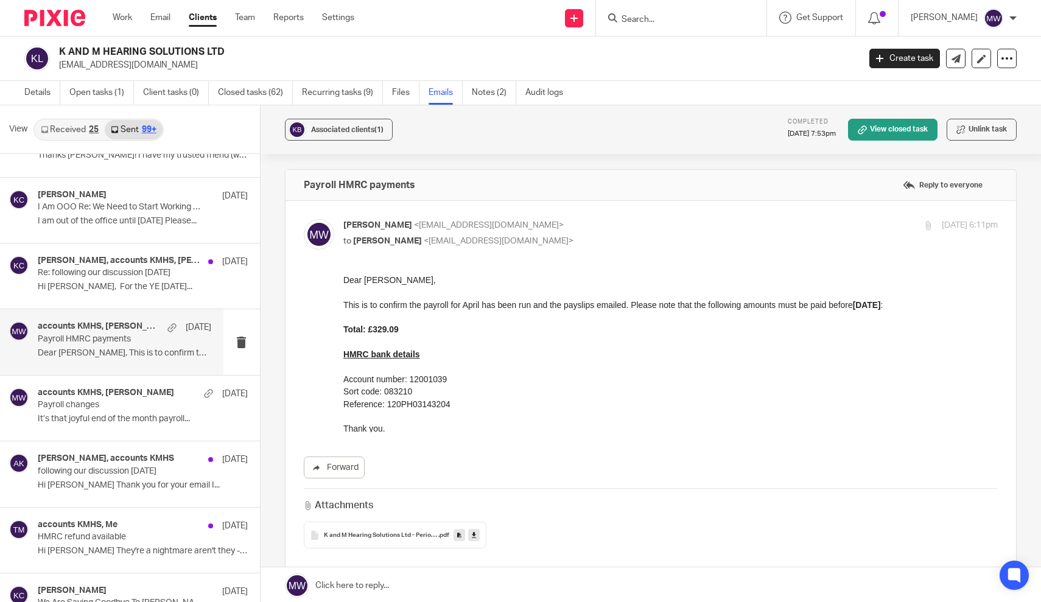
click at [143, 348] on p "Dear [PERSON_NAME], This is to confirm the payroll..." at bounding box center [124, 353] width 173 height 10
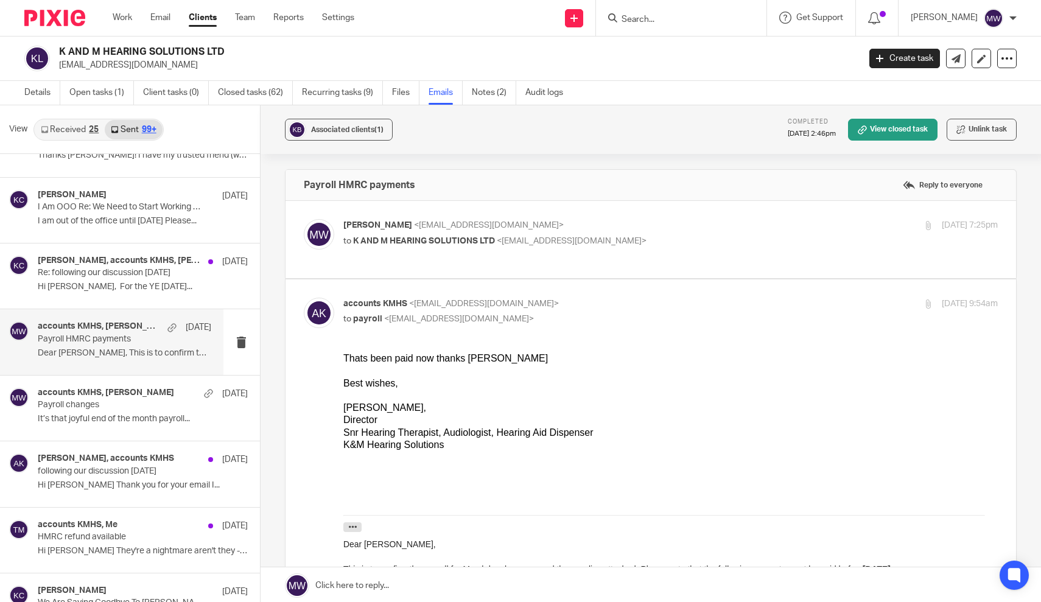
scroll to position [0, 0]
click at [527, 231] on div "[PERSON_NAME] <[EMAIL_ADDRESS][DOMAIN_NAME]> to K AND M HEARING SOLUTIONS LTD <…" at bounding box center [561, 233] width 436 height 28
checkbox input "true"
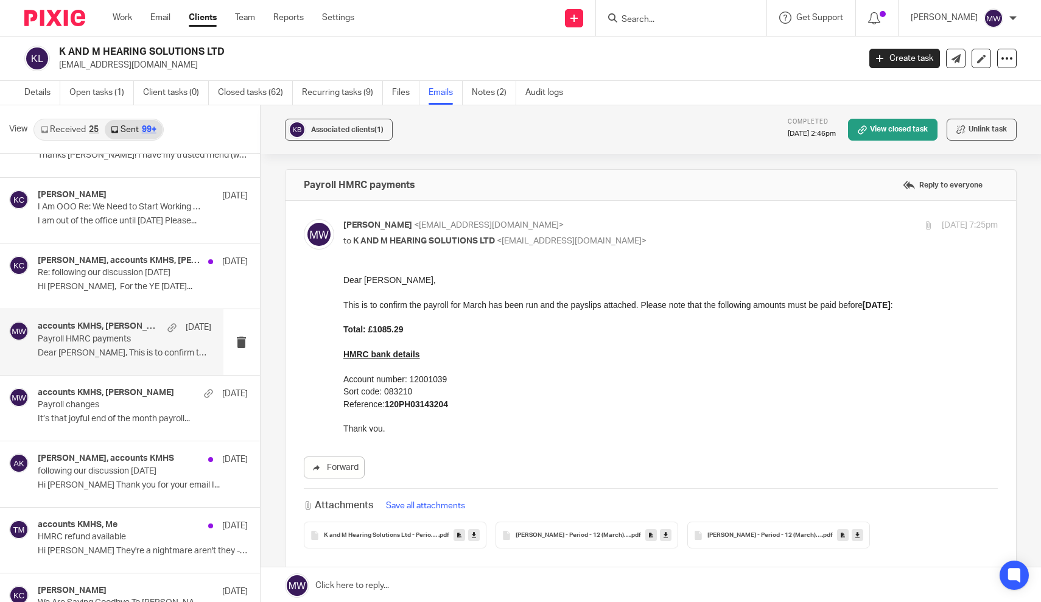
click at [404, 541] on div "K and M Hearing Solutions Ltd - Period - 11 (February) to Period - 12 (March) -…" at bounding box center [395, 535] width 183 height 27
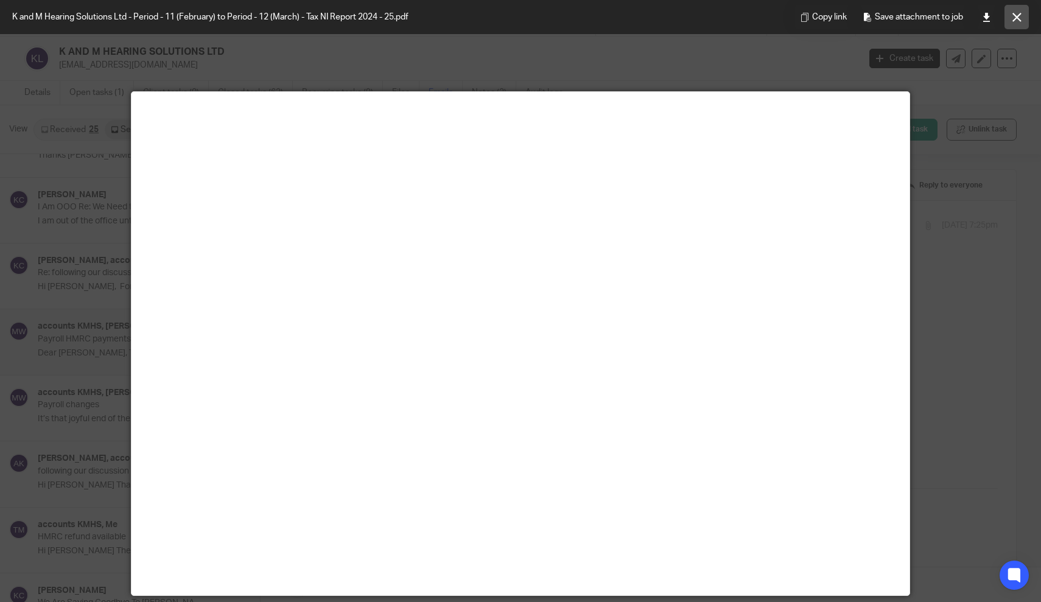
click at [1021, 19] on icon at bounding box center [1016, 17] width 9 height 9
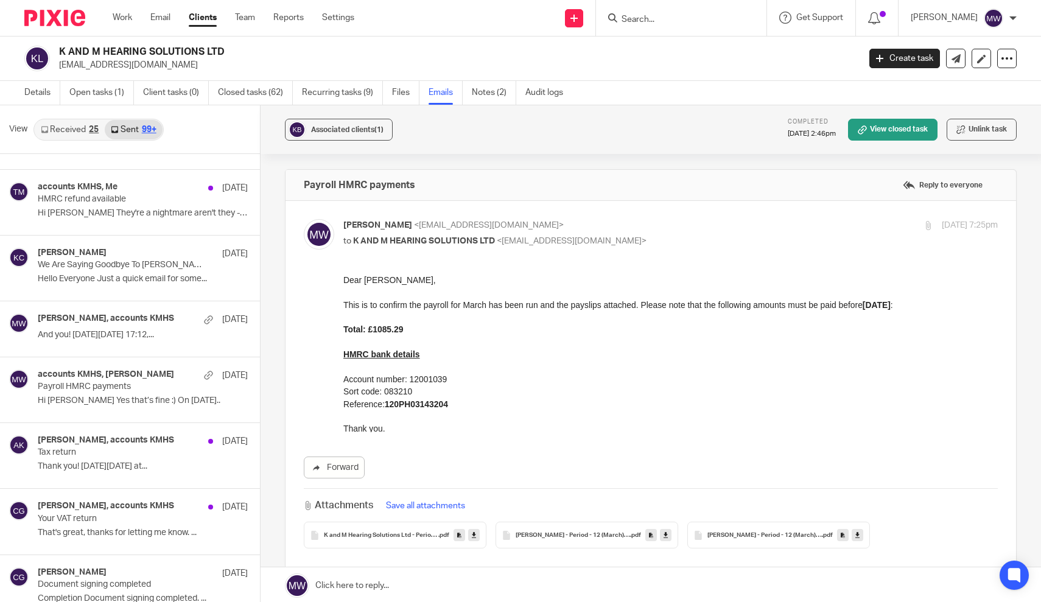
scroll to position [4649, 0]
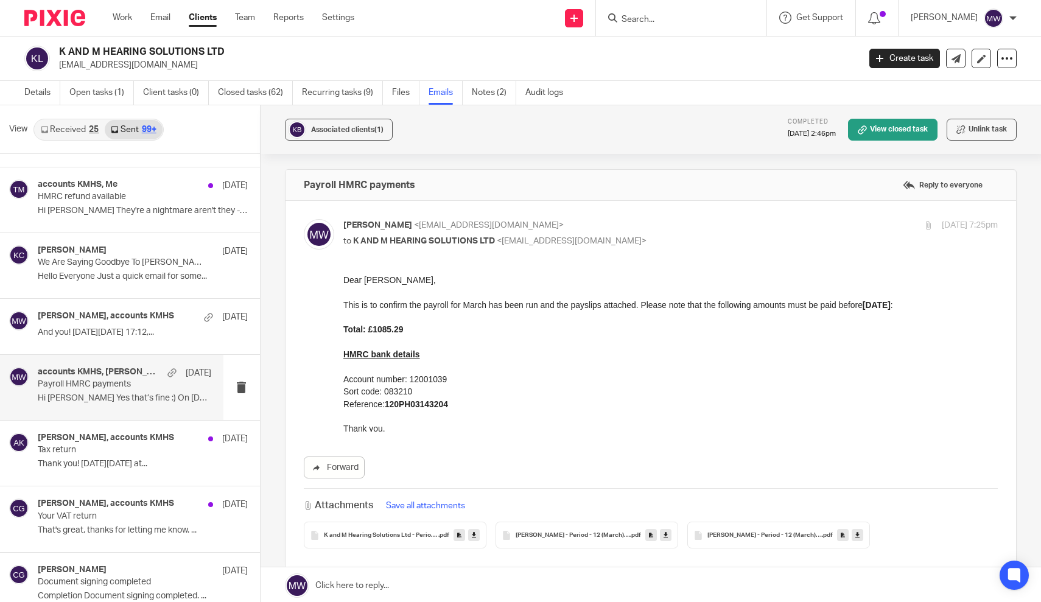
click at [130, 393] on p "Hi [PERSON_NAME] Yes that’s fine :) On [DATE].." at bounding box center [124, 398] width 173 height 10
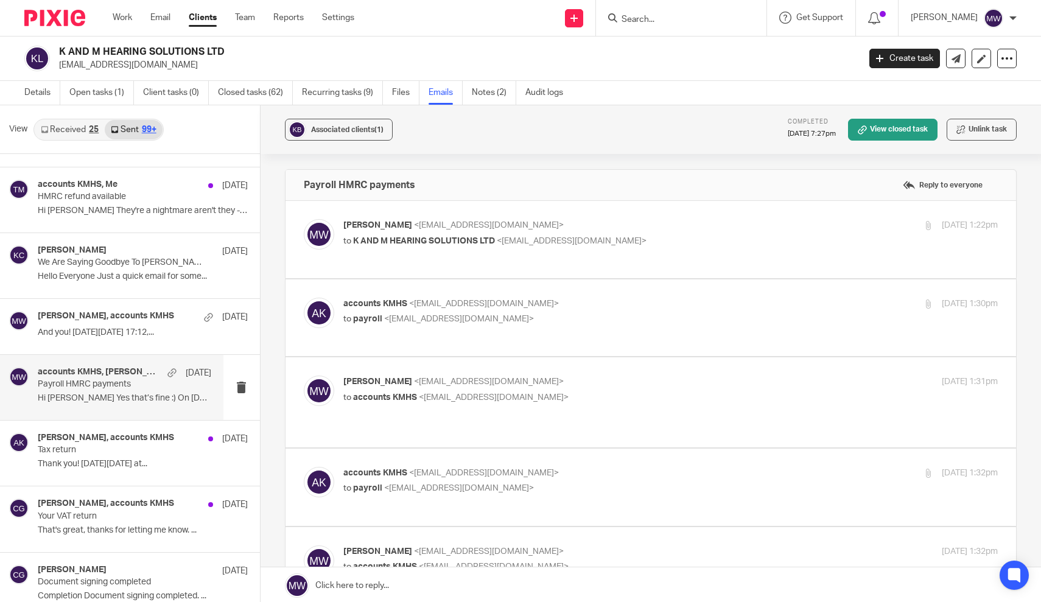
scroll to position [0, 0]
click at [627, 239] on span "<[EMAIL_ADDRESS][DOMAIN_NAME]>" at bounding box center [572, 241] width 150 height 9
checkbox input "true"
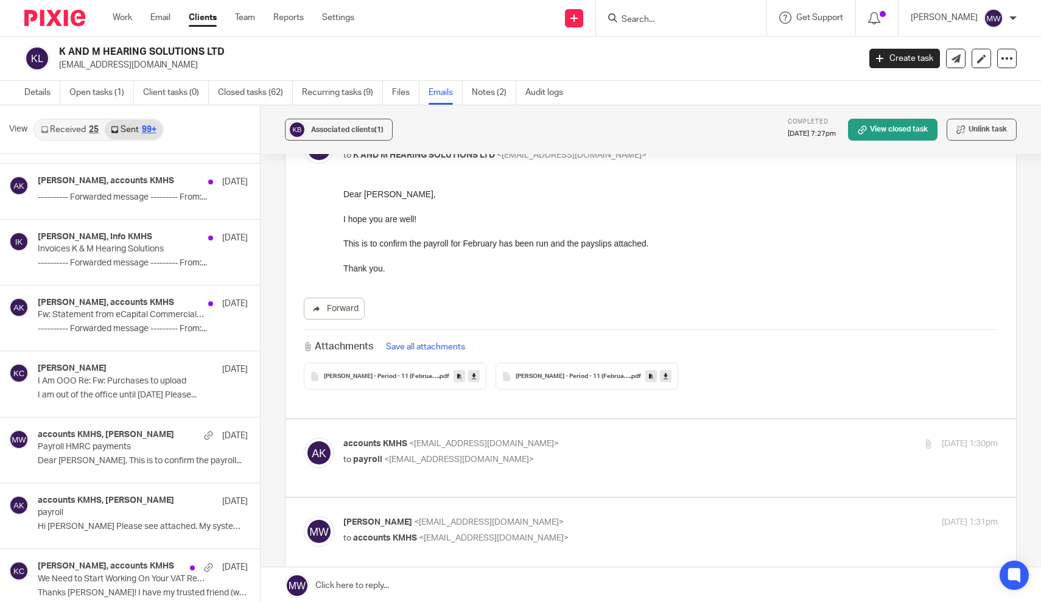
scroll to position [3877, 0]
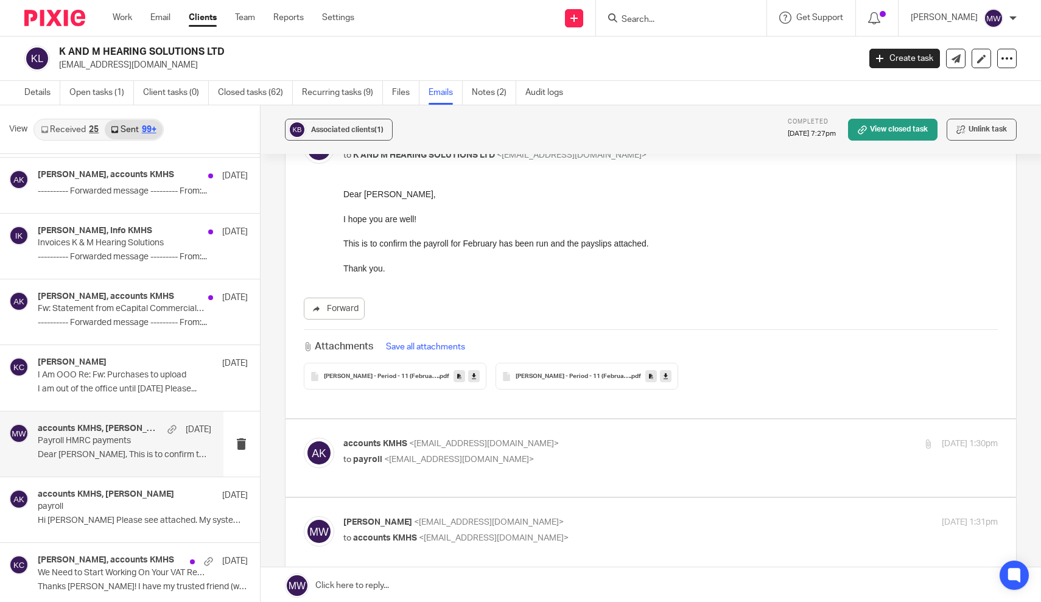
click at [97, 436] on p "Payroll HMRC payments" at bounding box center [107, 441] width 139 height 10
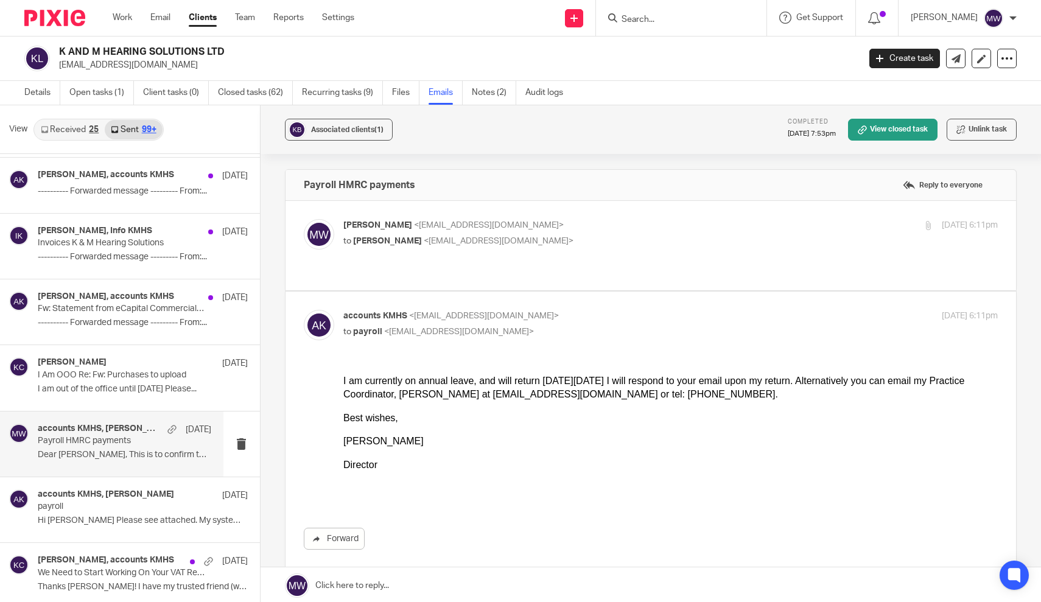
scroll to position [0, 0]
click at [596, 225] on p "[PERSON_NAME] <[EMAIL_ADDRESS][DOMAIN_NAME]>" at bounding box center [561, 225] width 436 height 13
checkbox input "true"
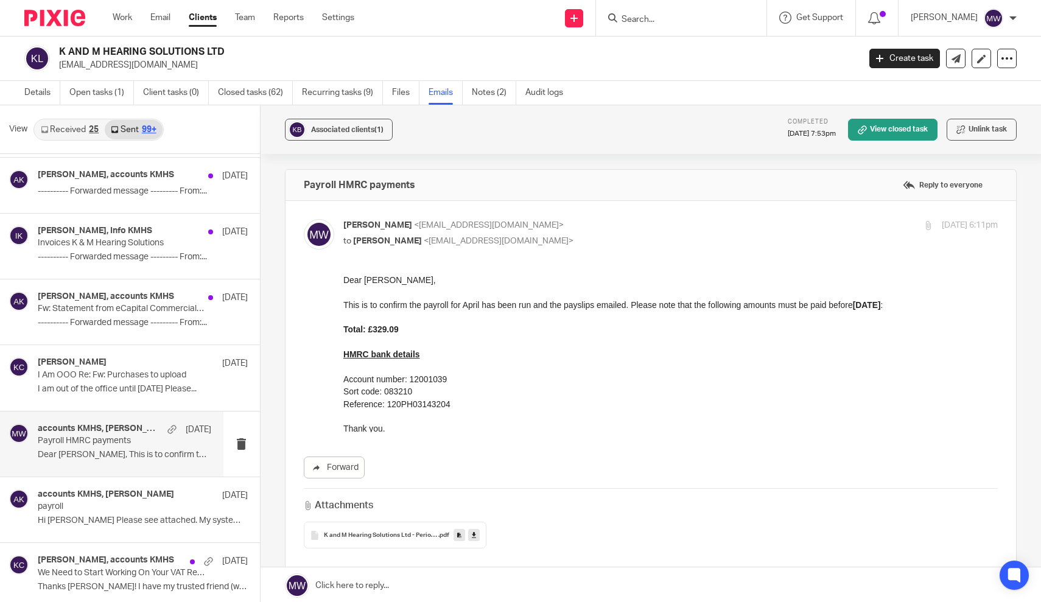
click at [381, 540] on div "K and M Hearing Solutions Ltd - Period - 1 (April) - Tax NI Report 2025 - 26 .p…" at bounding box center [395, 535] width 183 height 27
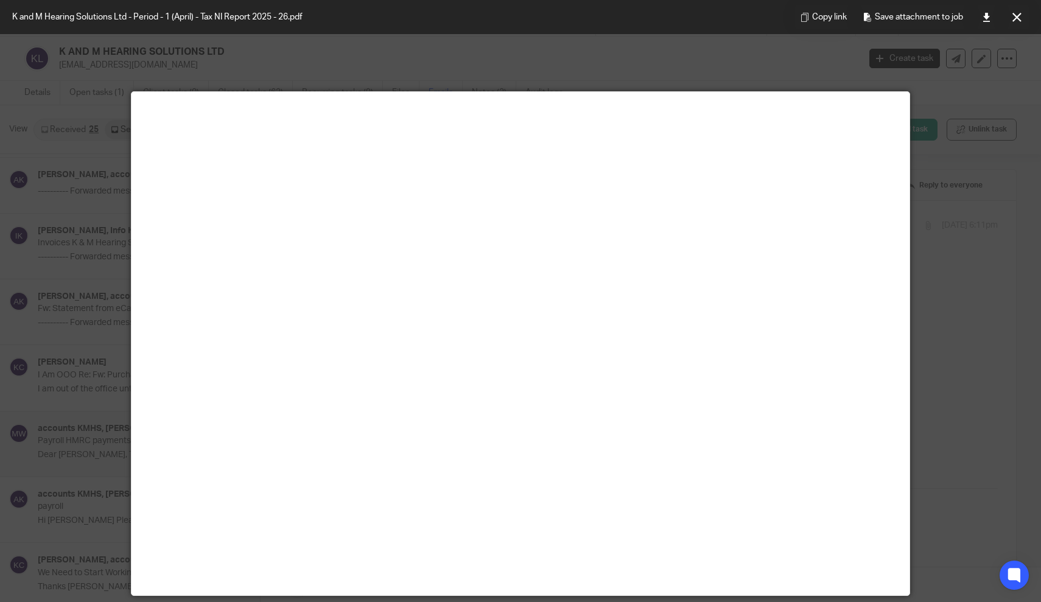
click at [948, 118] on div at bounding box center [520, 301] width 1041 height 602
click at [1018, 26] on button at bounding box center [1016, 17] width 24 height 24
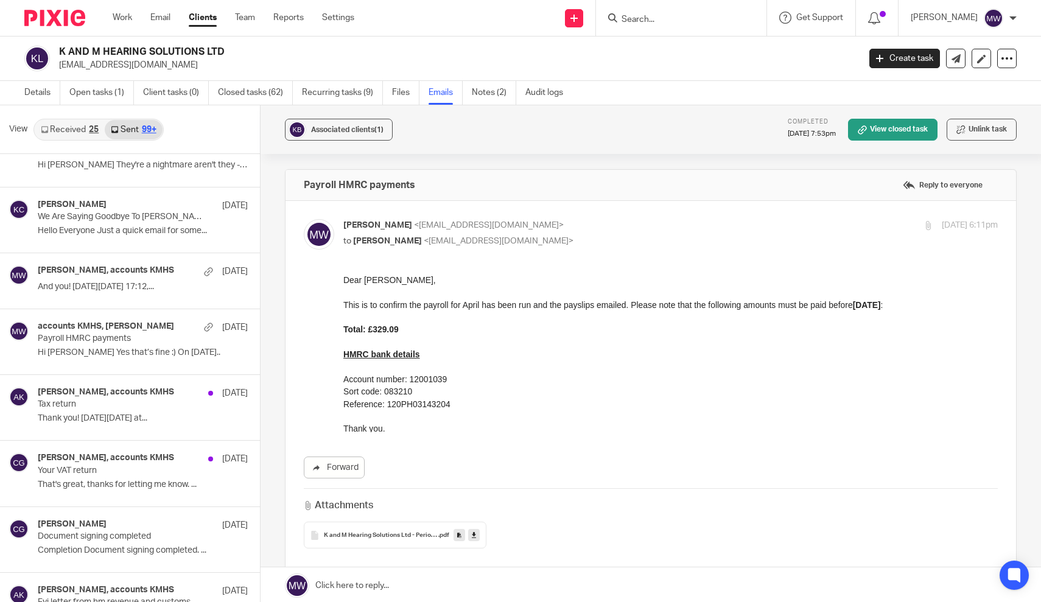
scroll to position [4713, 0]
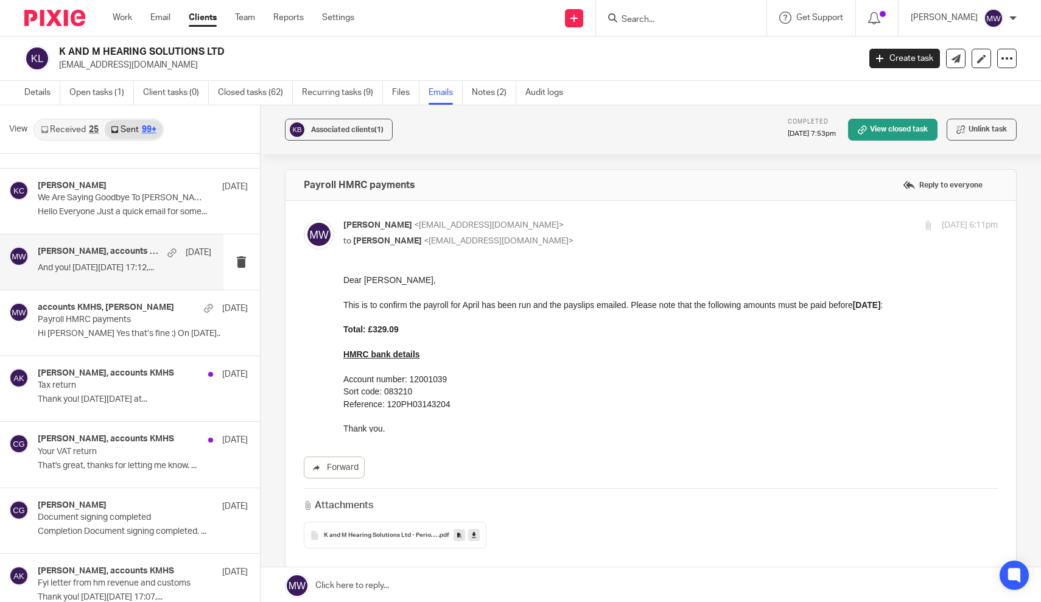
click at [131, 263] on p "And you! [DATE][DATE] 17:12,..." at bounding box center [124, 268] width 173 height 10
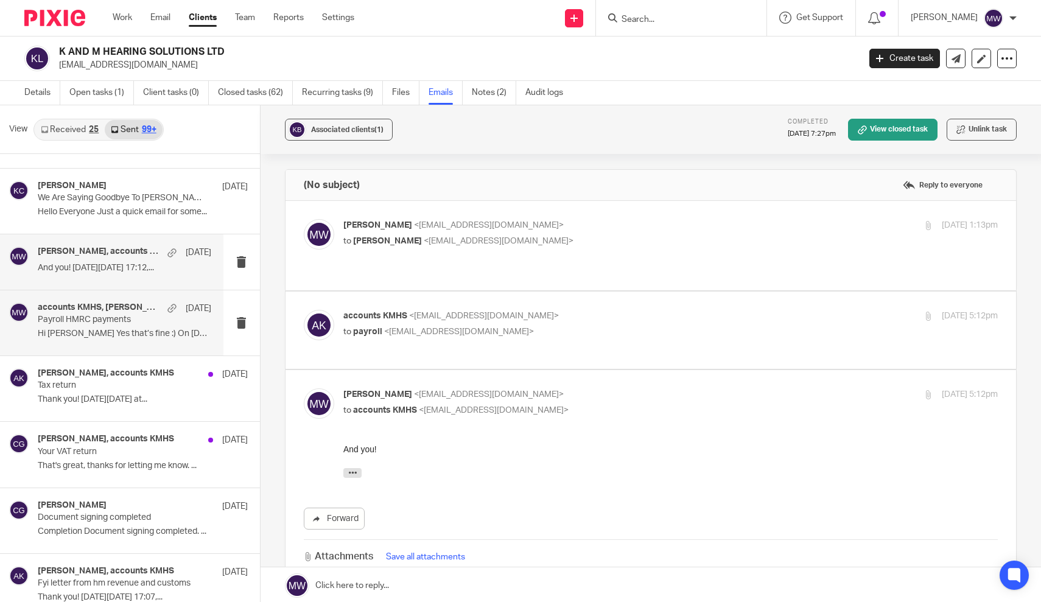
scroll to position [0, 0]
click at [127, 315] on p "Payroll HMRC payments" at bounding box center [107, 320] width 139 height 10
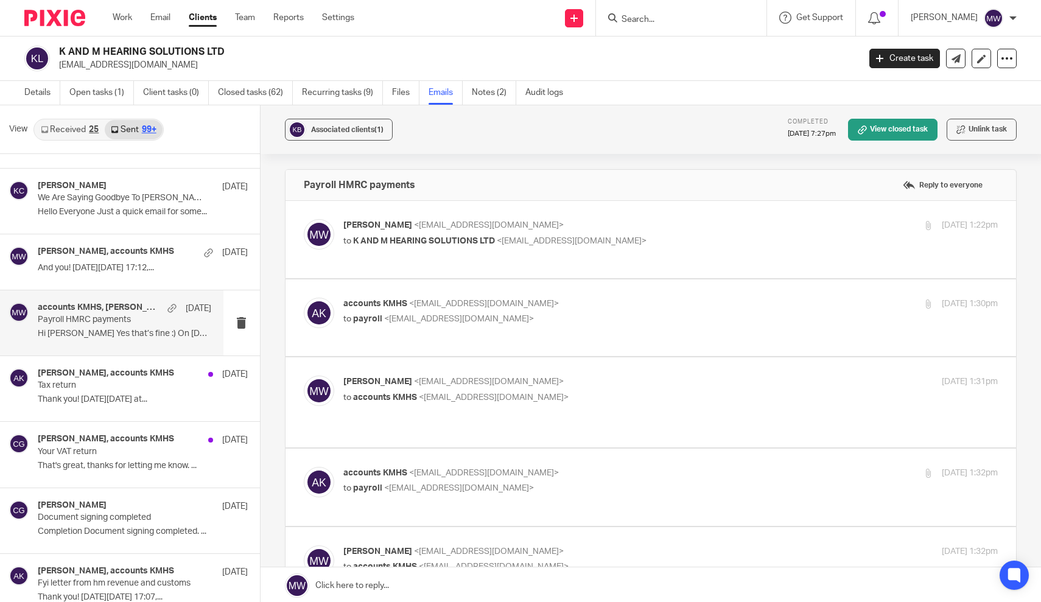
click at [629, 211] on label at bounding box center [650, 239] width 731 height 77
click at [304, 219] on input "checkbox" at bounding box center [303, 219] width 1 height 1
checkbox input "true"
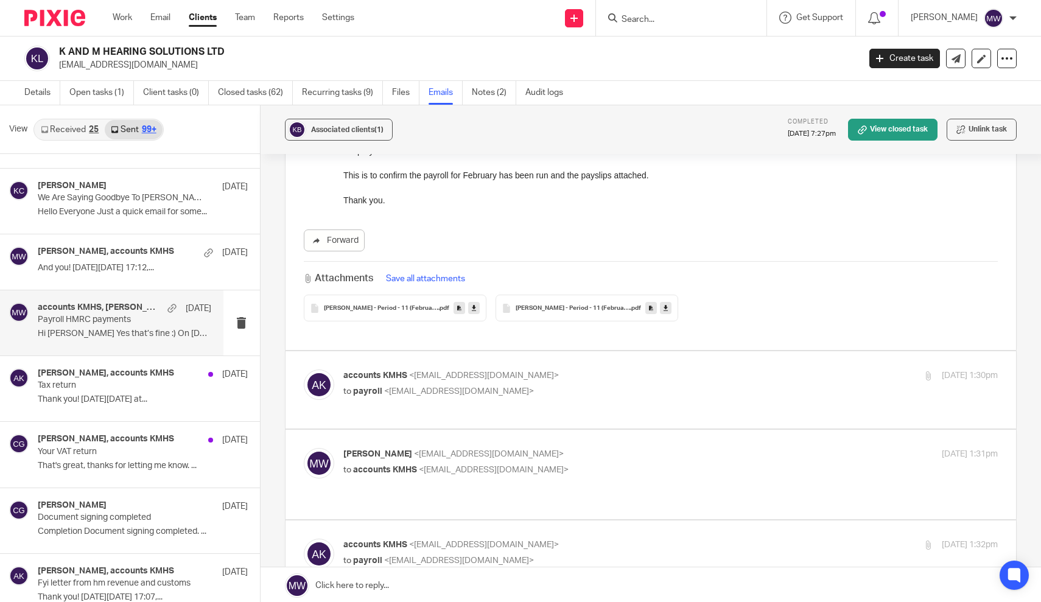
scroll to position [156, 0]
click at [590, 378] on p "accounts KMHS <[EMAIL_ADDRESS][DOMAIN_NAME]>" at bounding box center [561, 373] width 436 height 13
checkbox input "true"
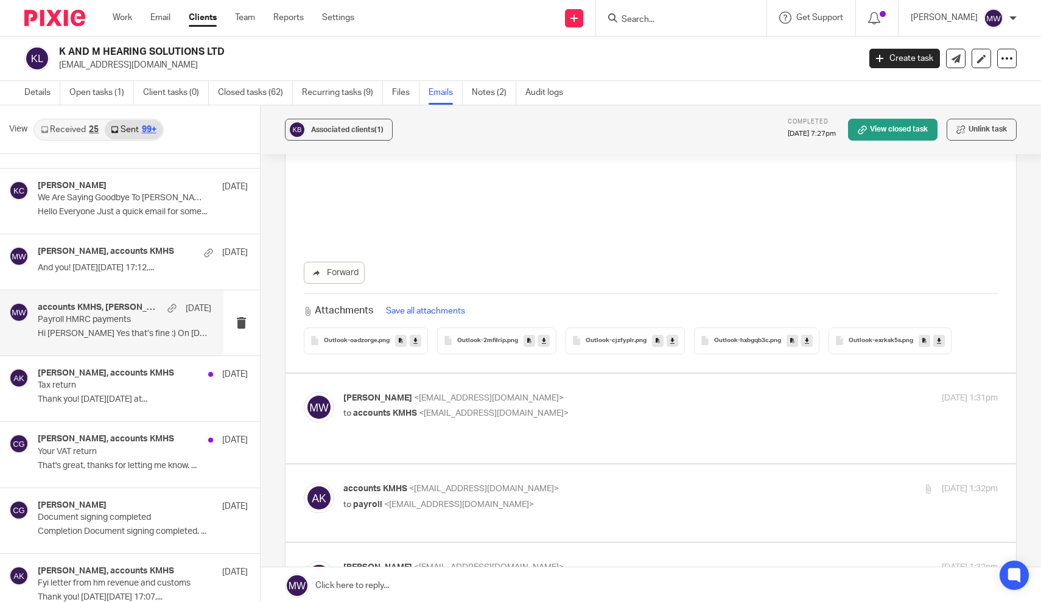
scroll to position [798, 0]
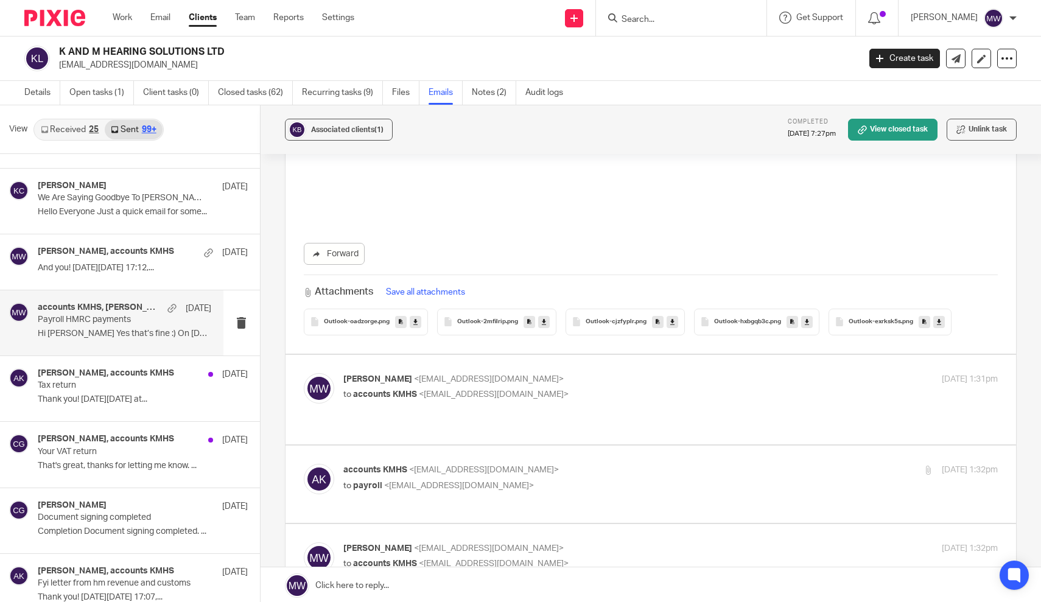
click at [590, 378] on p "[PERSON_NAME] <[EMAIL_ADDRESS][DOMAIN_NAME]>" at bounding box center [561, 379] width 436 height 13
checkbox input "true"
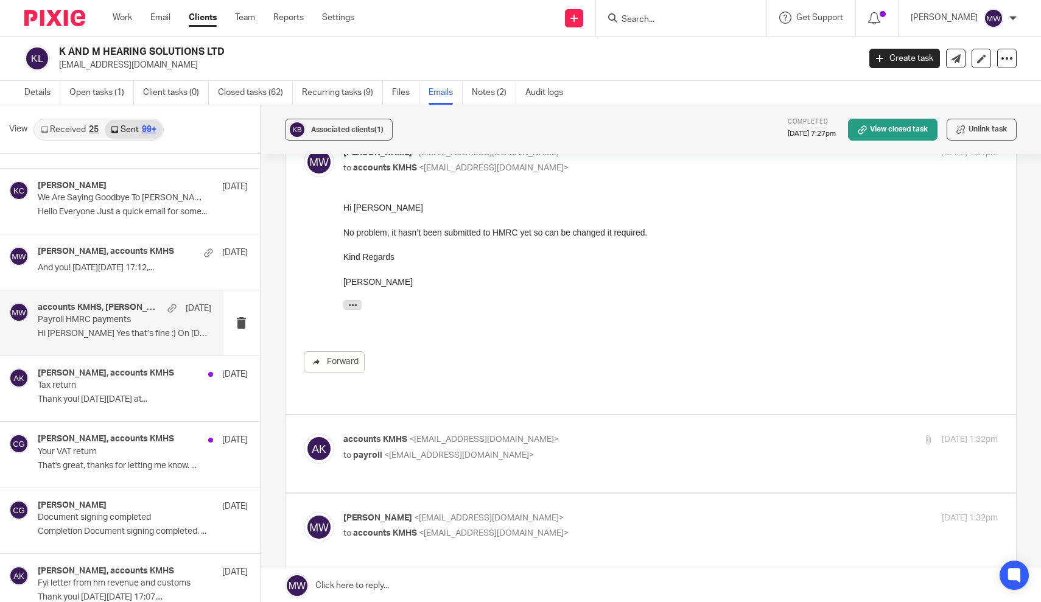
scroll to position [1025, 0]
click at [628, 433] on p "accounts KMHS <[EMAIL_ADDRESS][DOMAIN_NAME]>" at bounding box center [561, 439] width 436 height 13
checkbox input "true"
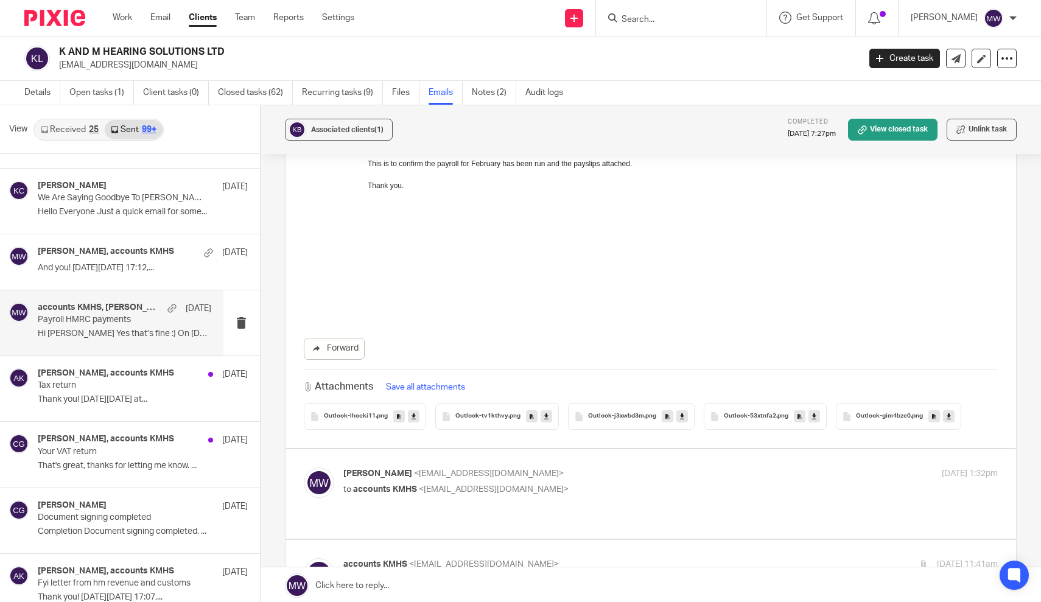
scroll to position [2012, 0]
click at [638, 467] on div "[PERSON_NAME] <[EMAIL_ADDRESS][DOMAIN_NAME]> to accounts KMHS <[EMAIL_ADDRESS][…" at bounding box center [561, 479] width 436 height 28
checkbox input "true"
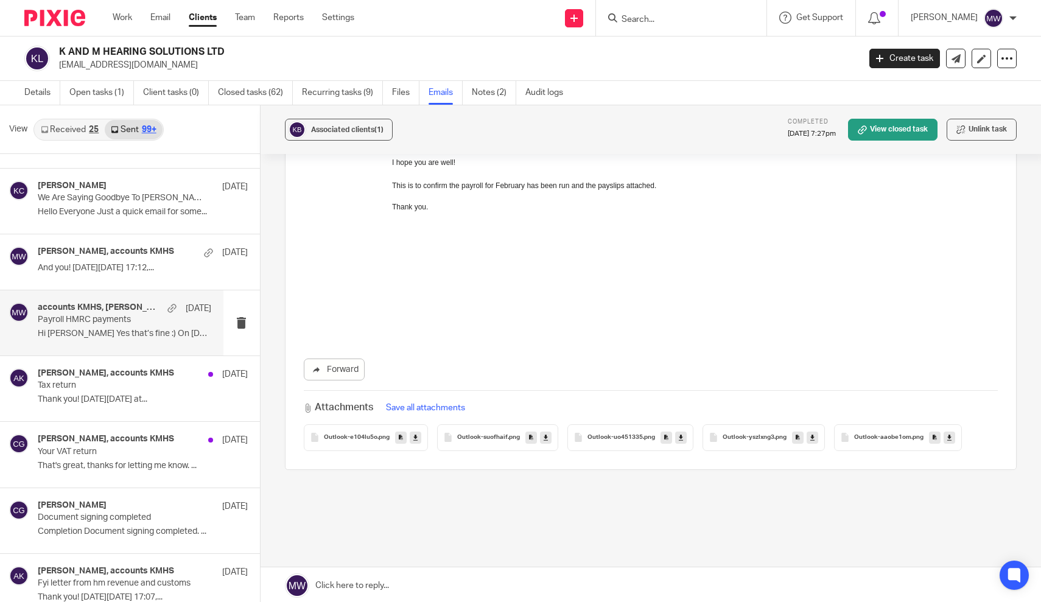
scroll to position [3562, 0]
click at [119, 261] on div "[PERSON_NAME], accounts KMHS [DATE] And you! [DATE][DATE] 17:12,..." at bounding box center [124, 262] width 173 height 30
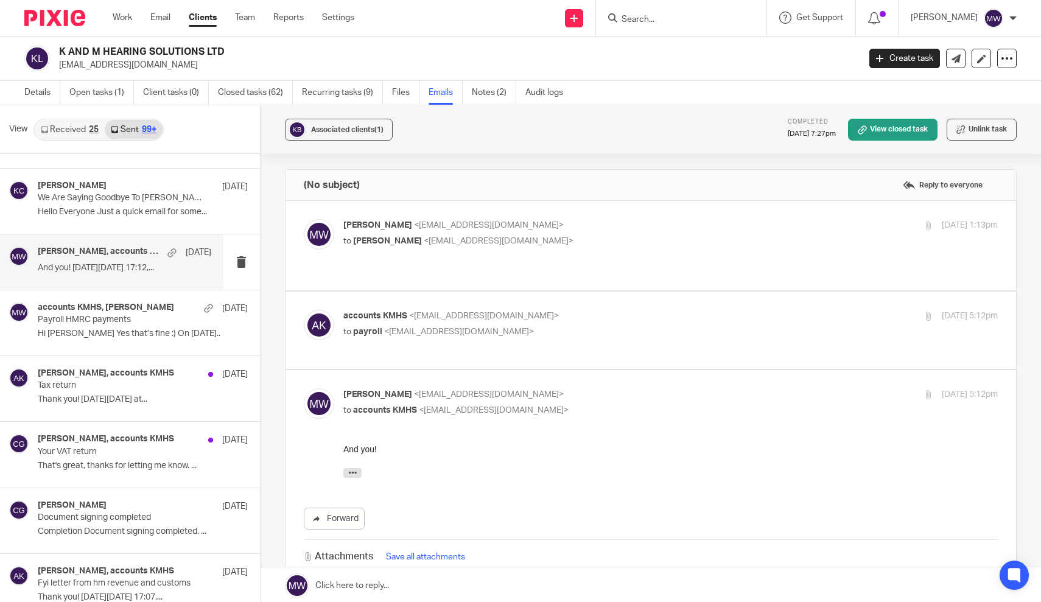
scroll to position [0, 0]
click at [694, 248] on div "[PERSON_NAME] <[EMAIL_ADDRESS][DOMAIN_NAME]> to [PERSON_NAME] <[EMAIL_ADDRESS][…" at bounding box center [670, 234] width 655 height 30
checkbox input "true"
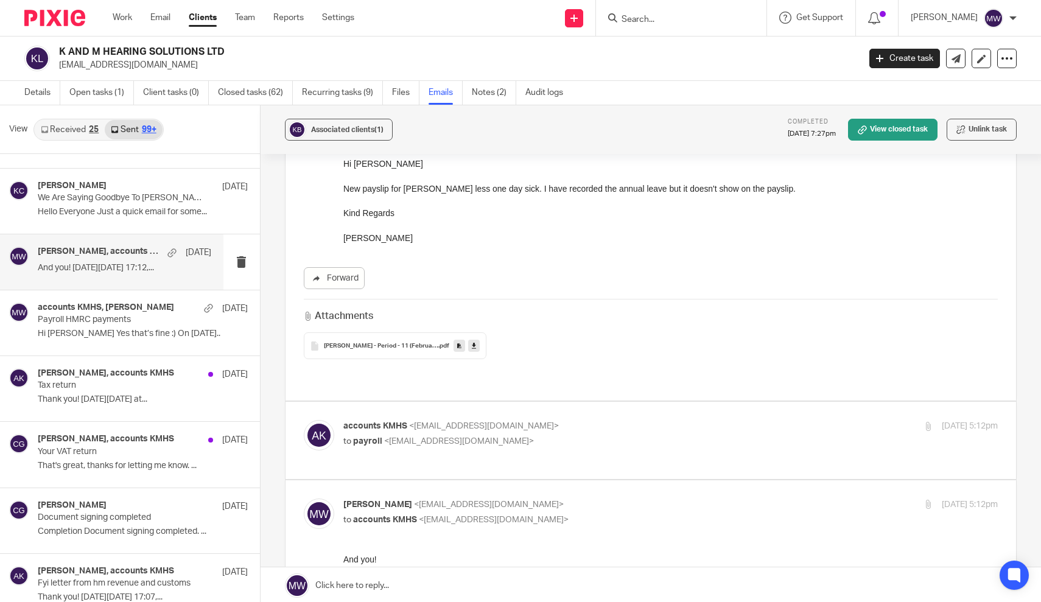
scroll to position [120, 0]
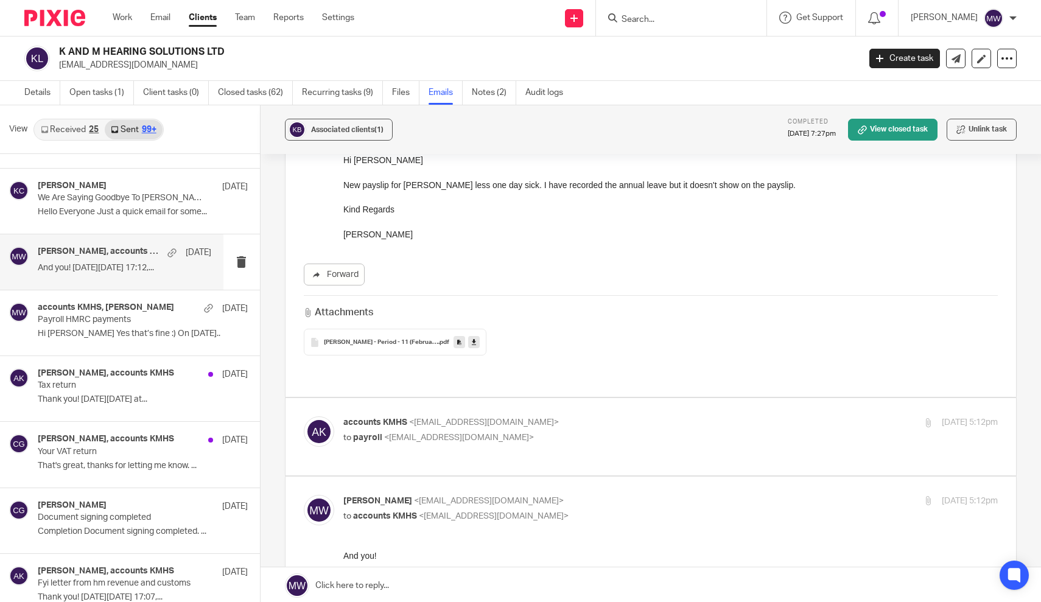
click at [655, 416] on p "accounts KMHS <[EMAIL_ADDRESS][DOMAIN_NAME]>" at bounding box center [561, 422] width 436 height 13
checkbox input "true"
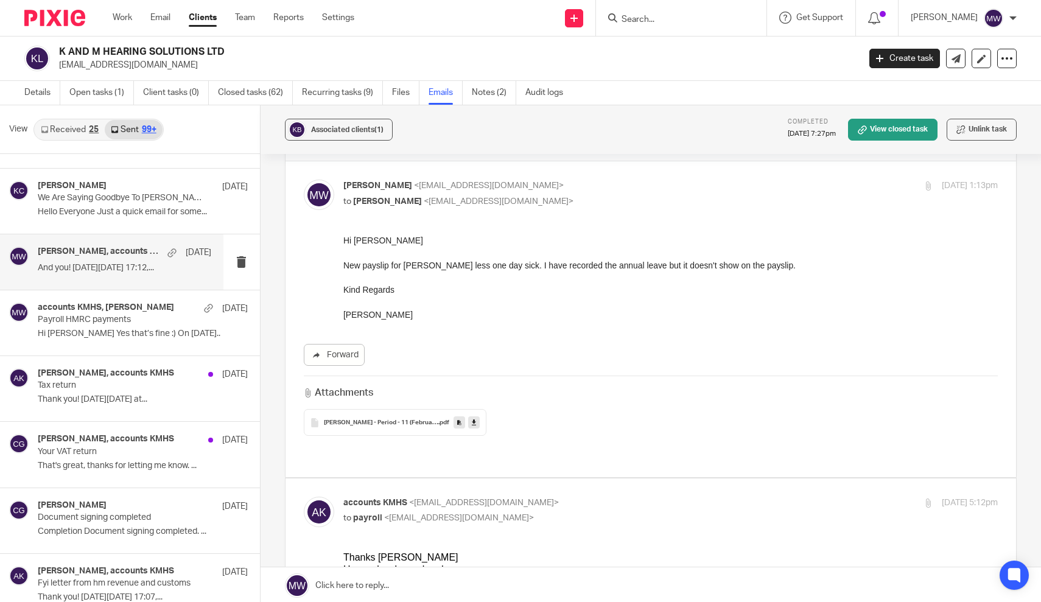
scroll to position [41, 0]
click at [365, 419] on span "[PERSON_NAME] - Period - 11 (February)K and M Hearing Solutions Ltd - Payslip 2…" at bounding box center [381, 421] width 114 height 7
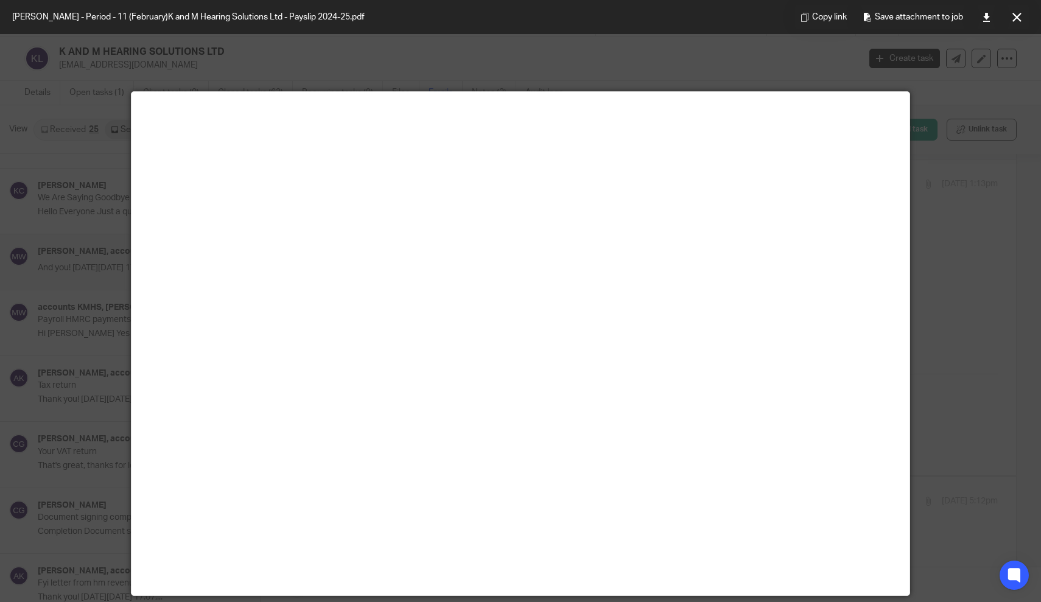
click at [934, 192] on div at bounding box center [520, 301] width 1041 height 602
click at [1019, 16] on icon at bounding box center [1016, 17] width 9 height 9
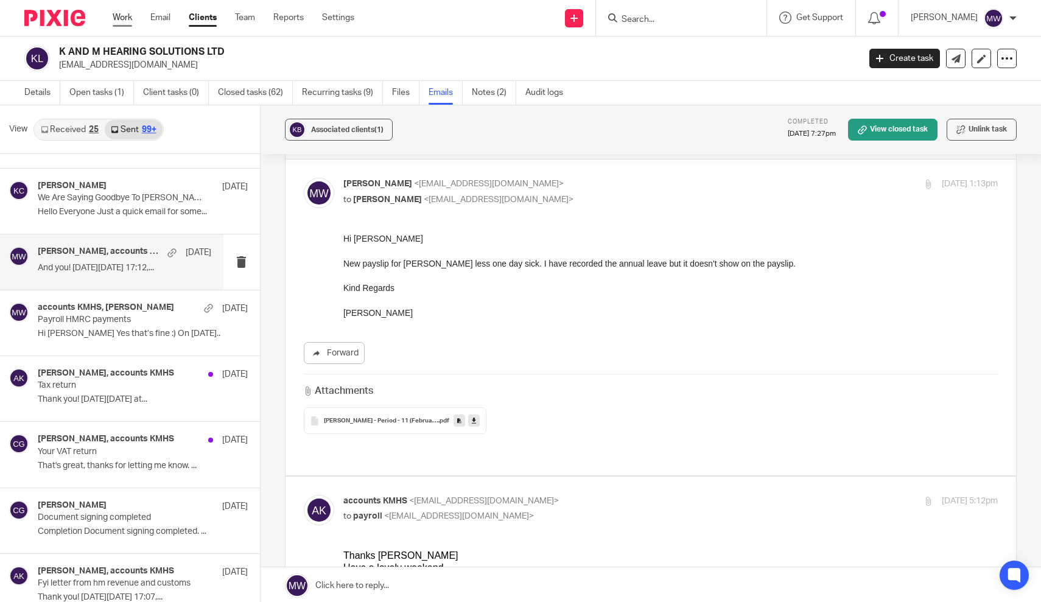
click at [130, 18] on link "Work" at bounding box center [122, 18] width 19 height 12
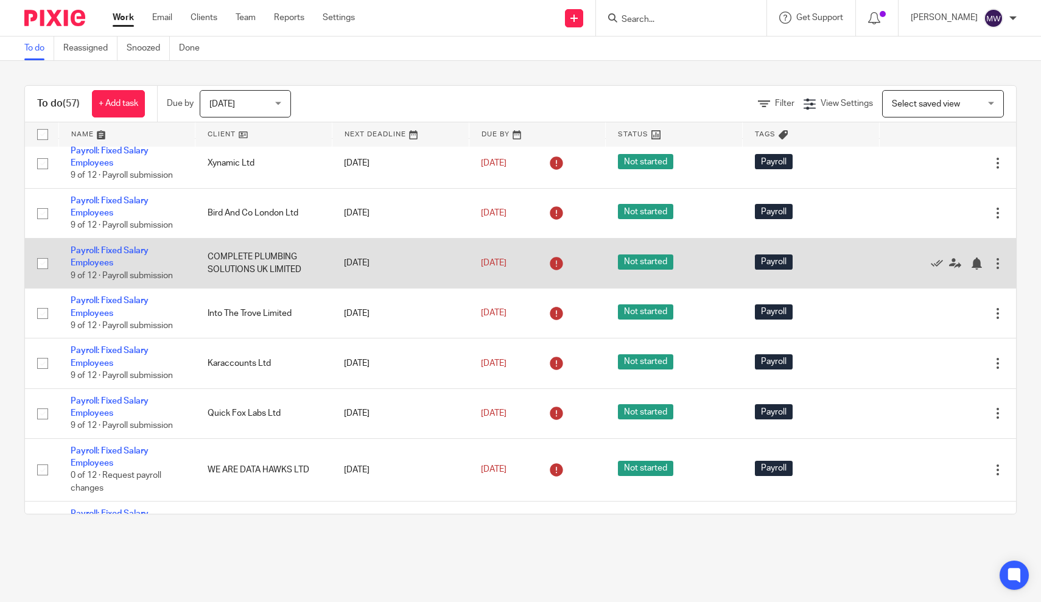
scroll to position [158, 0]
